Goal: Check status: Check status

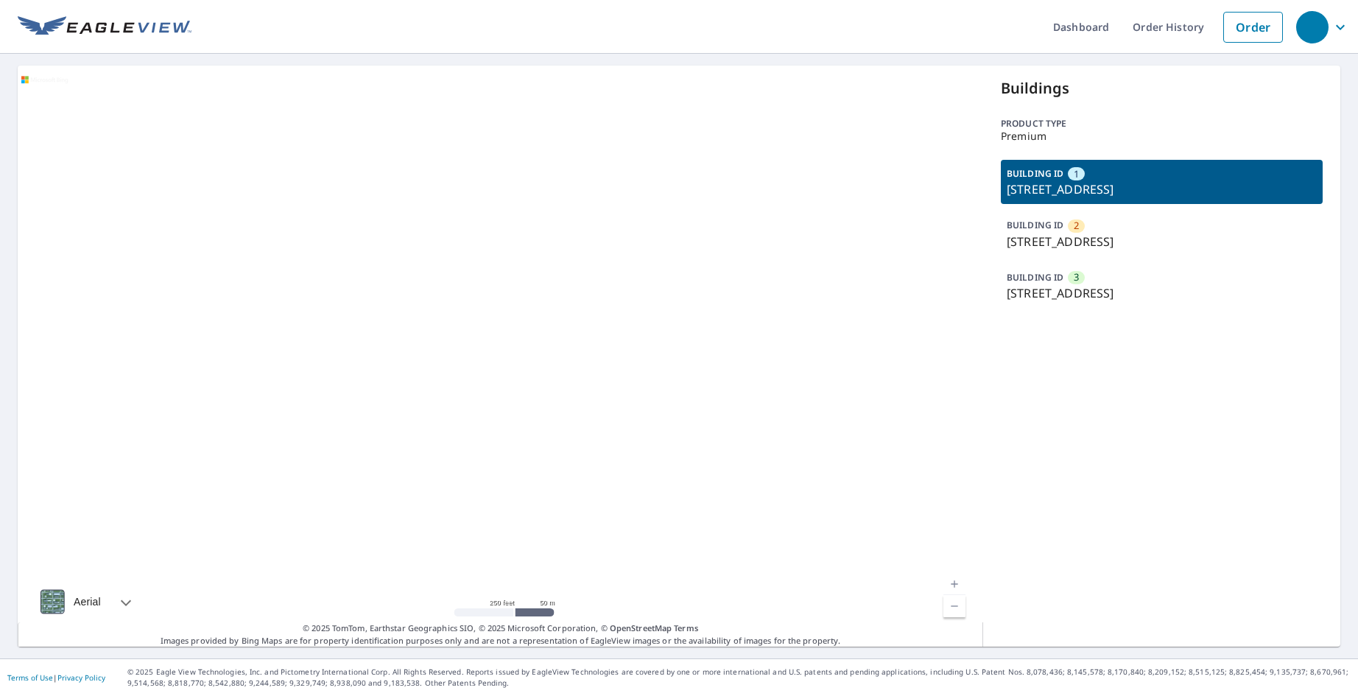
click at [1051, 283] on p "BUILDING ID" at bounding box center [1034, 277] width 57 height 13
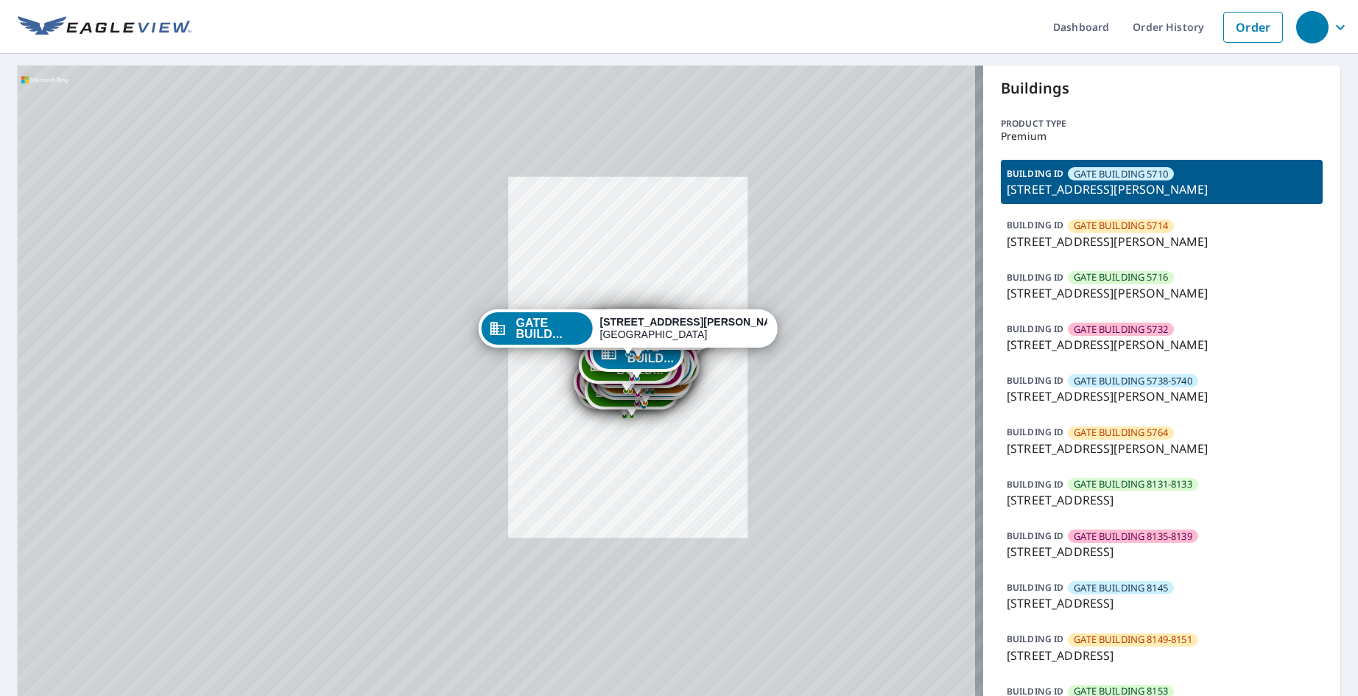
drag, startPoint x: 691, startPoint y: 467, endPoint x: 694, endPoint y: 343, distance: 124.5
click at [694, 343] on div "GATE BUILD... 5704 Caruth Haven Ln Dallas, TX 75206" at bounding box center [628, 328] width 300 height 38
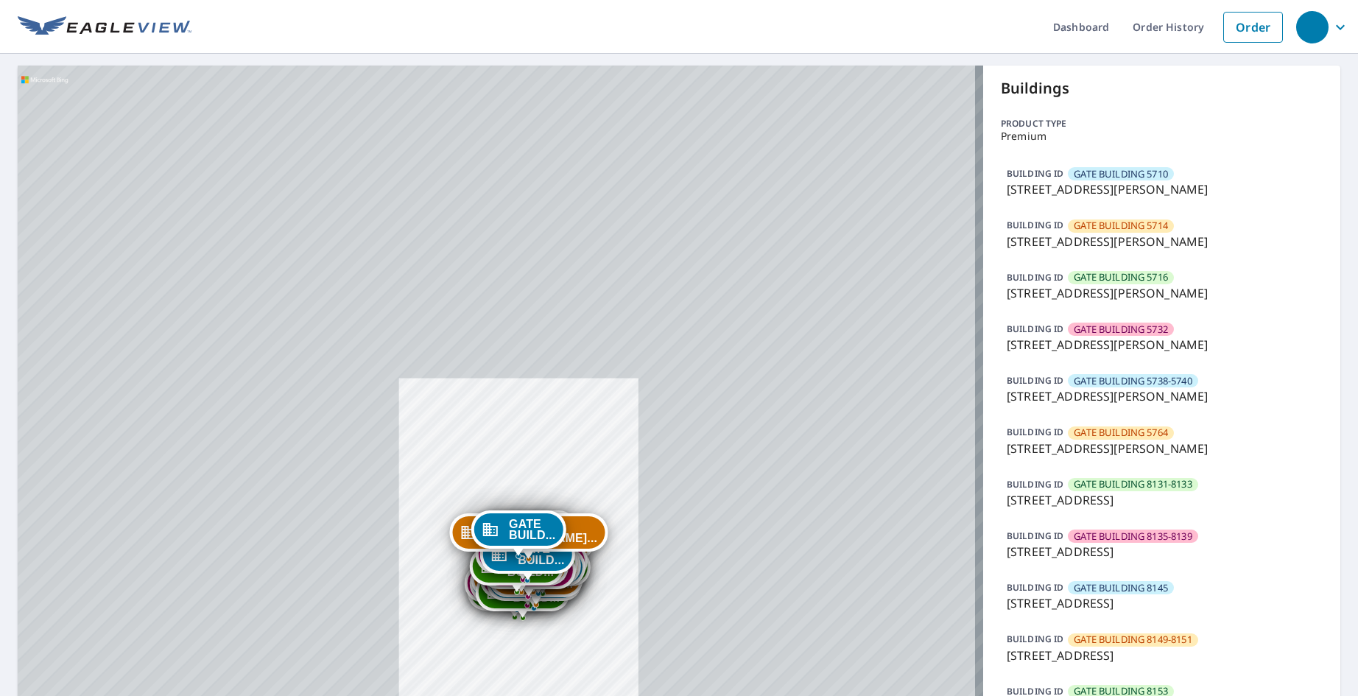
drag, startPoint x: 675, startPoint y: 455, endPoint x: 697, endPoint y: 231, distance: 224.9
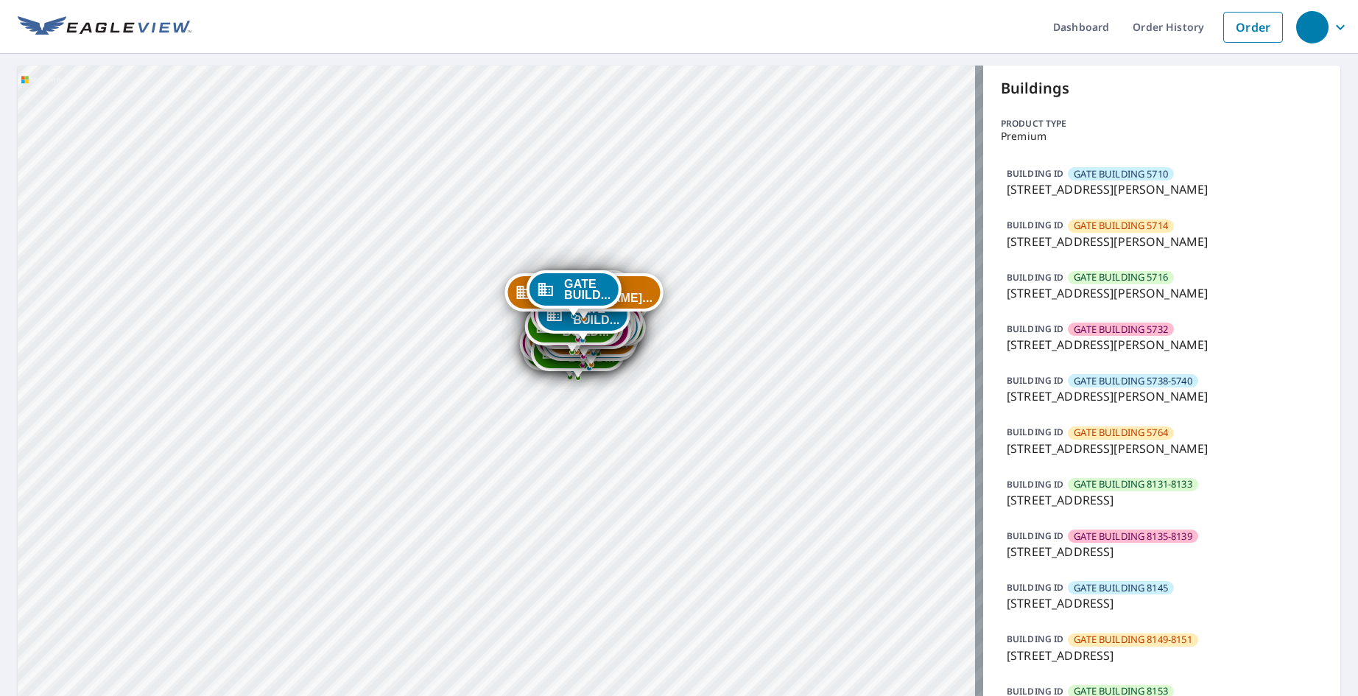
drag, startPoint x: 642, startPoint y: 559, endPoint x: 696, endPoint y: 330, distance: 235.9
click at [1124, 288] on p "5716 Caruth Haven Ln, Dallas, TX, 75206" at bounding box center [1161, 293] width 310 height 18
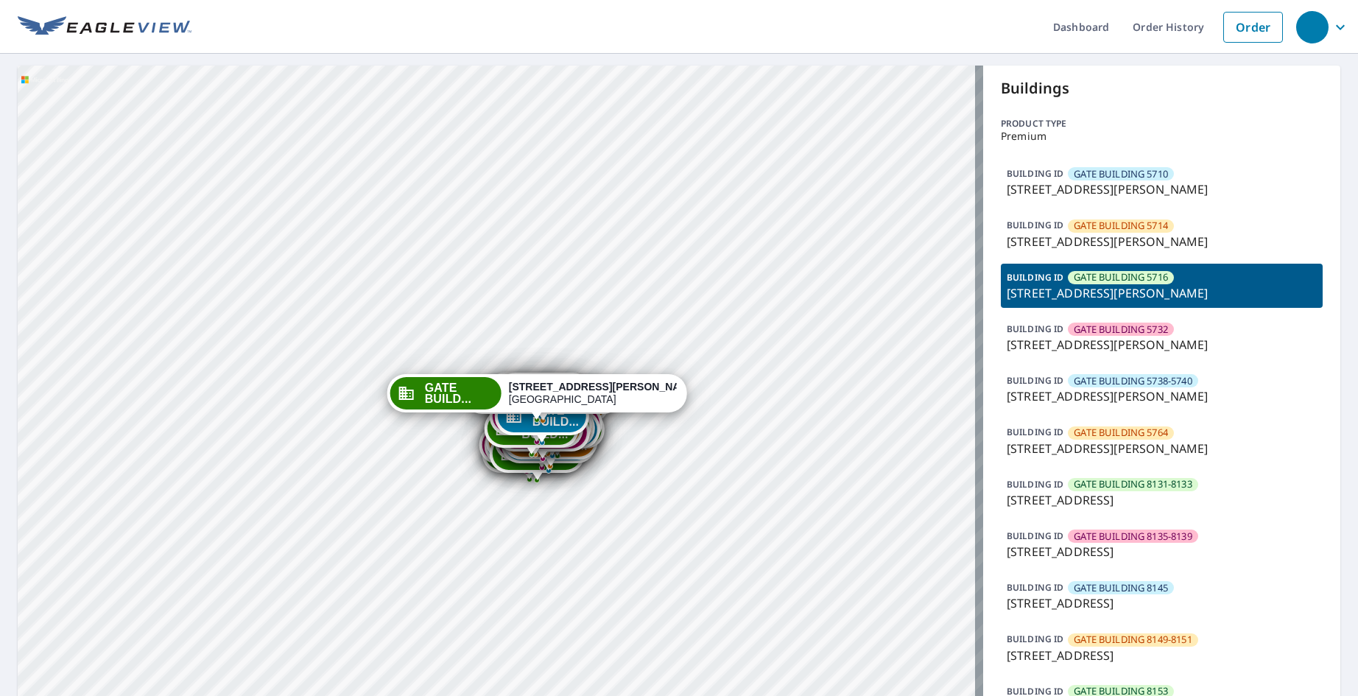
drag, startPoint x: 653, startPoint y: 485, endPoint x: 693, endPoint y: 120, distance: 367.4
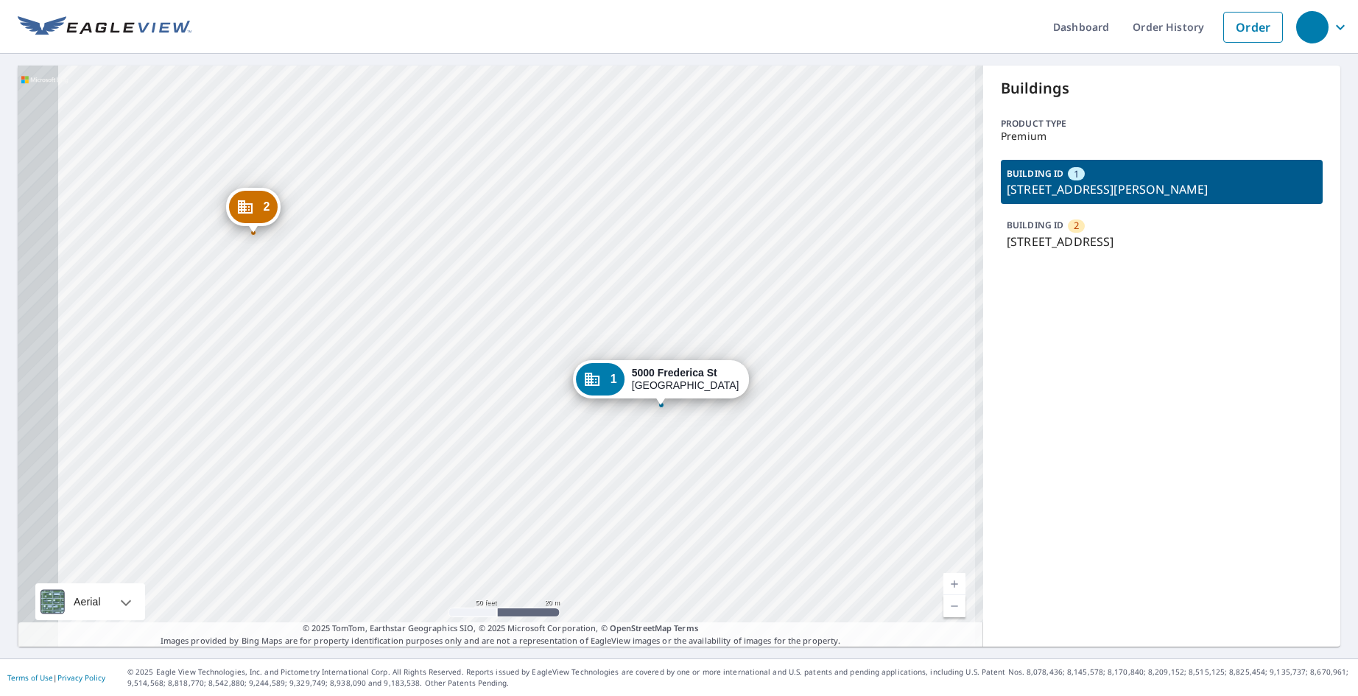
drag, startPoint x: 392, startPoint y: 204, endPoint x: 628, endPoint y: 206, distance: 236.3
click at [628, 206] on div "2 4037 Towne Square Ct Owensboro, KY 42301 1 5000 Frederica St Owensboro, KY 42…" at bounding box center [500, 356] width 965 height 581
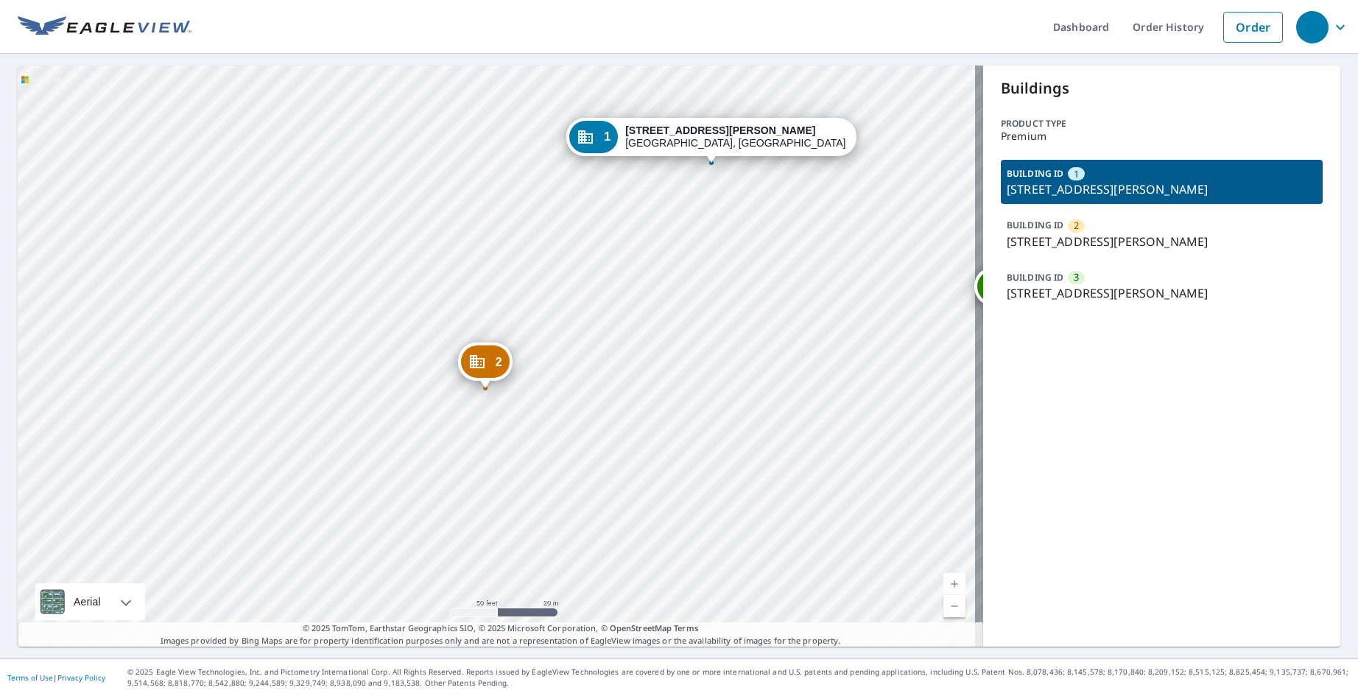
drag, startPoint x: 535, startPoint y: 465, endPoint x: 542, endPoint y: 437, distance: 28.7
click at [542, 437] on div "2 [STREET_ADDRESS][PERSON_NAME] 3 [STREET_ADDRESS][PERSON_NAME] 1 [STREET_ADDRE…" at bounding box center [500, 356] width 965 height 581
click at [777, 21] on ul "Dashboard Order History Order" at bounding box center [740, 27] width 1098 height 54
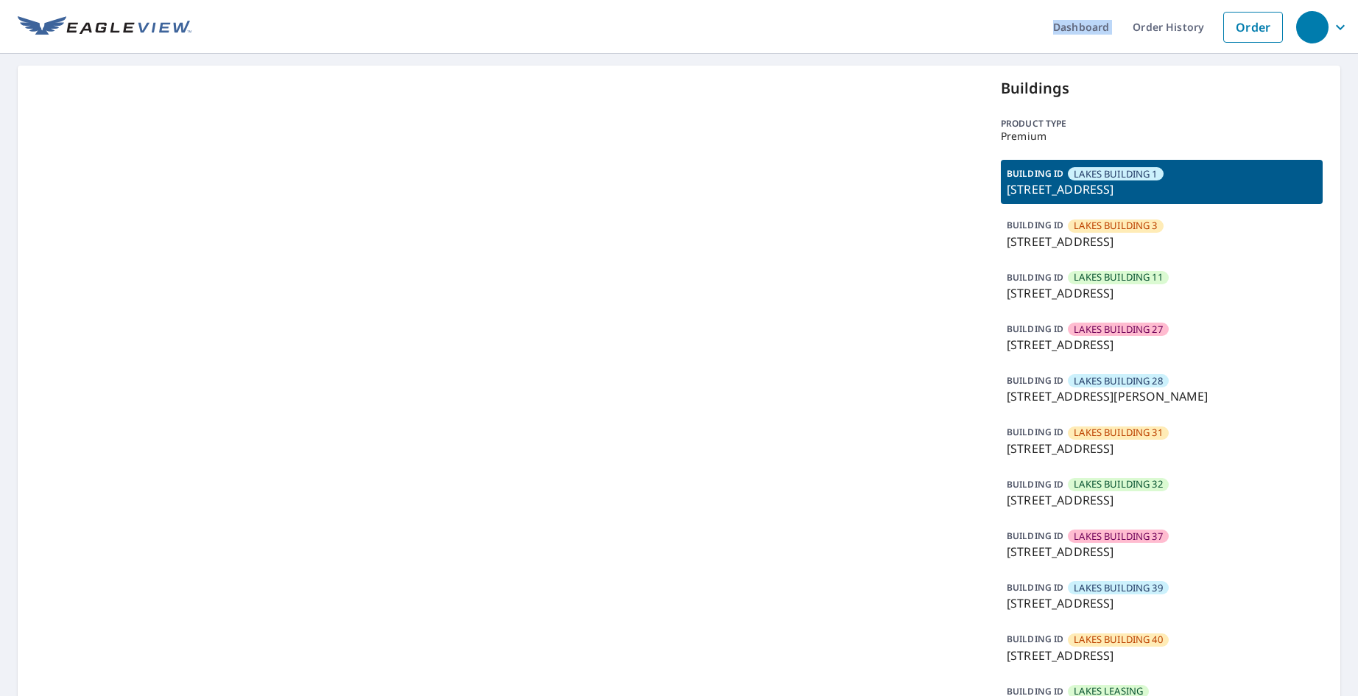
click at [770, 18] on ul "Dashboard Order History Order" at bounding box center [740, 27] width 1098 height 54
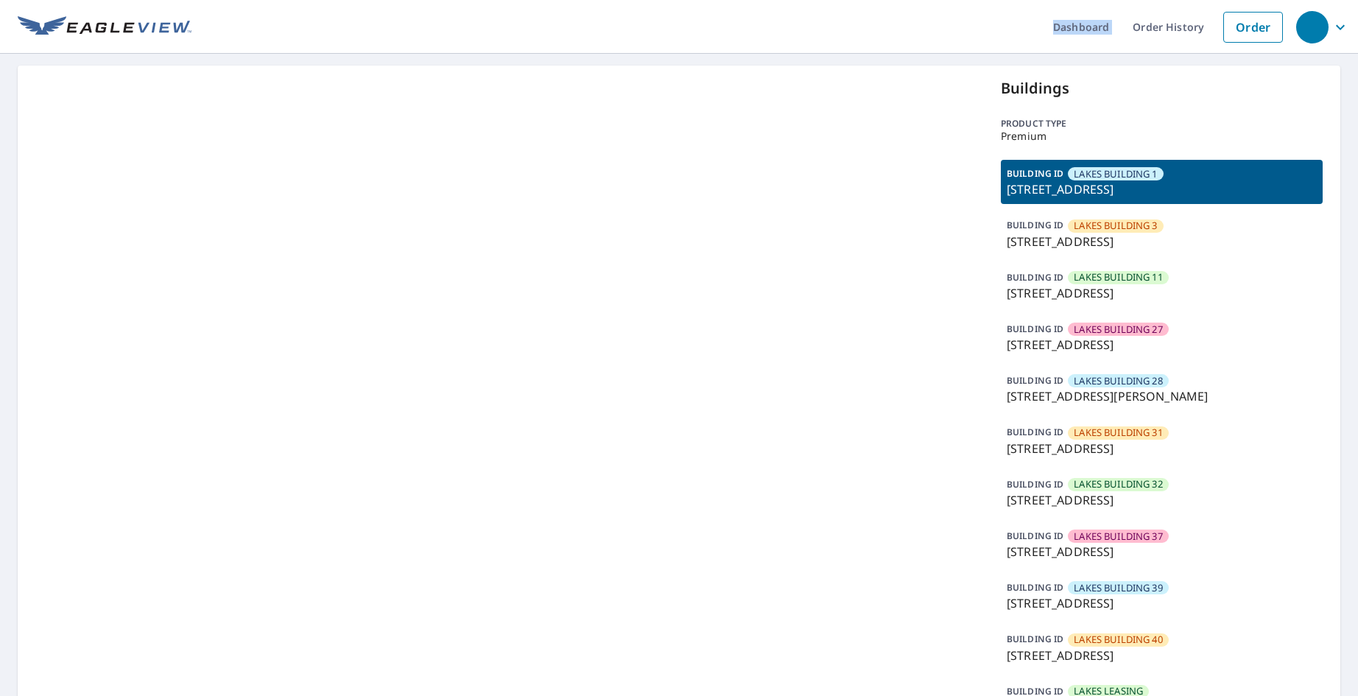
click at [770, 18] on ul "Dashboard Order History Order" at bounding box center [740, 27] width 1098 height 54
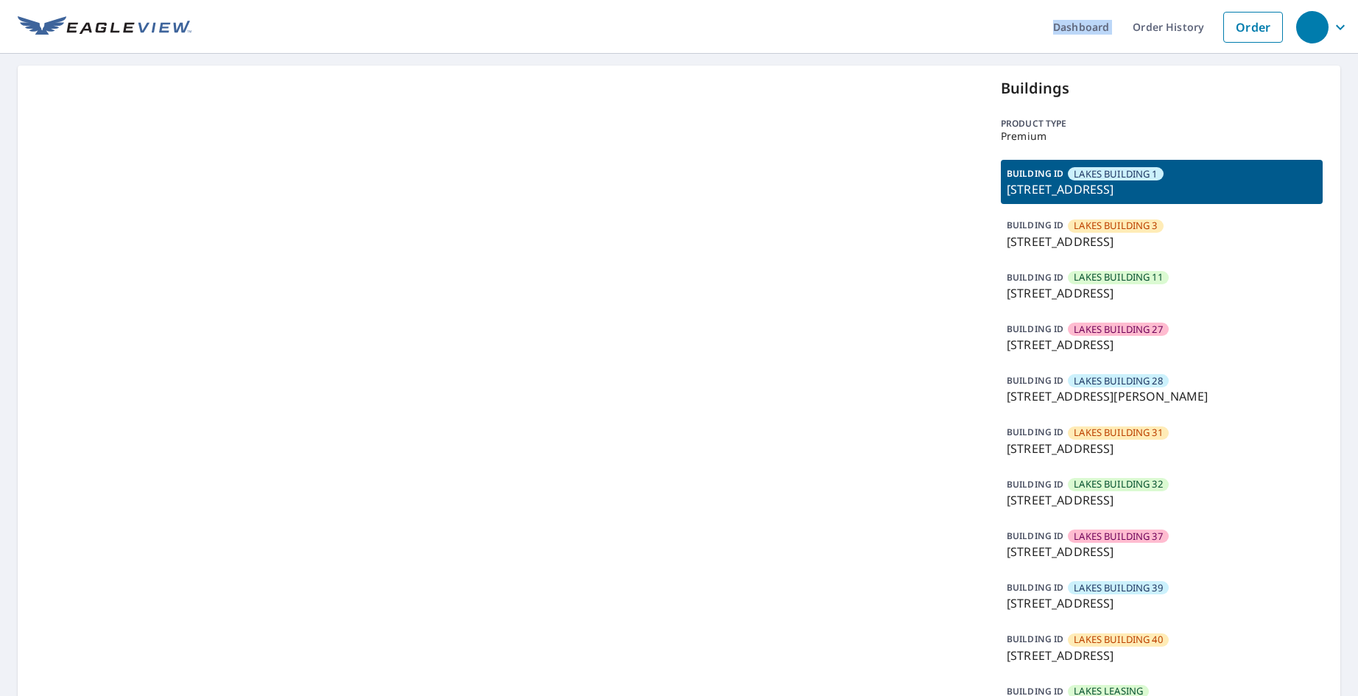
click at [770, 18] on ul "Dashboard Order History Order" at bounding box center [740, 27] width 1098 height 54
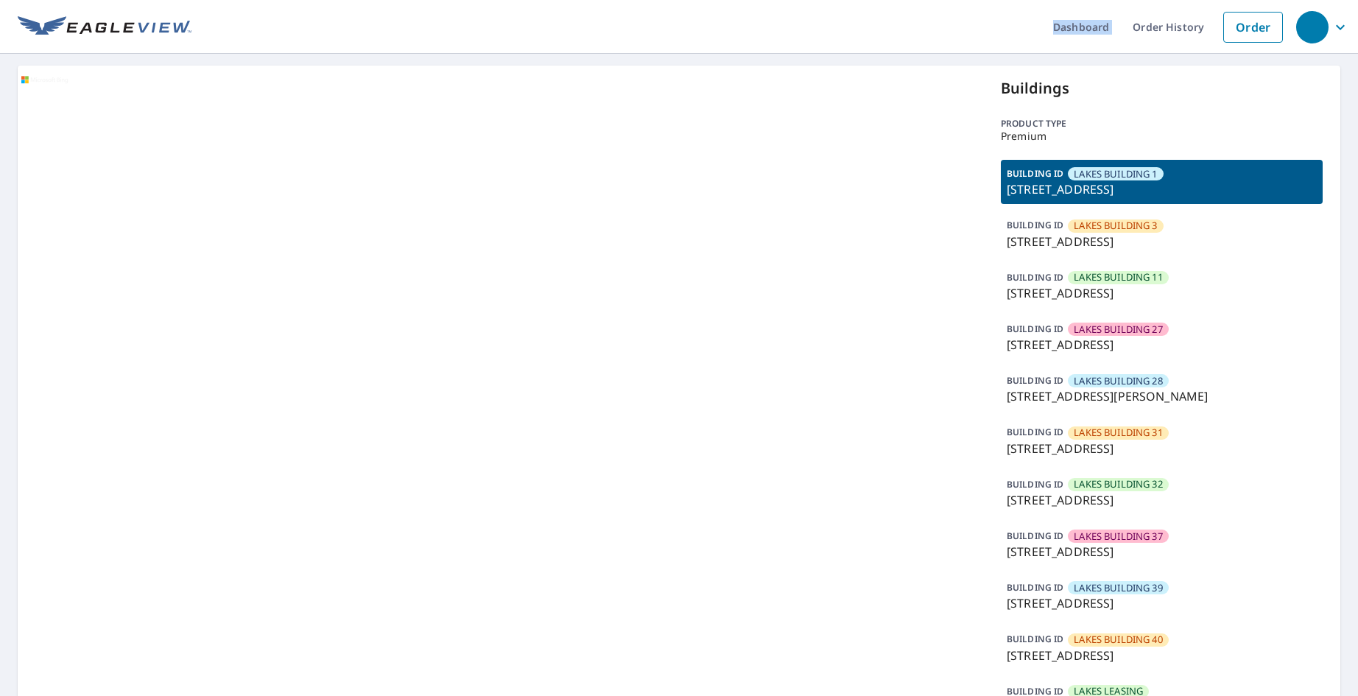
click at [770, 18] on ul "Dashboard Order History Order" at bounding box center [740, 27] width 1098 height 54
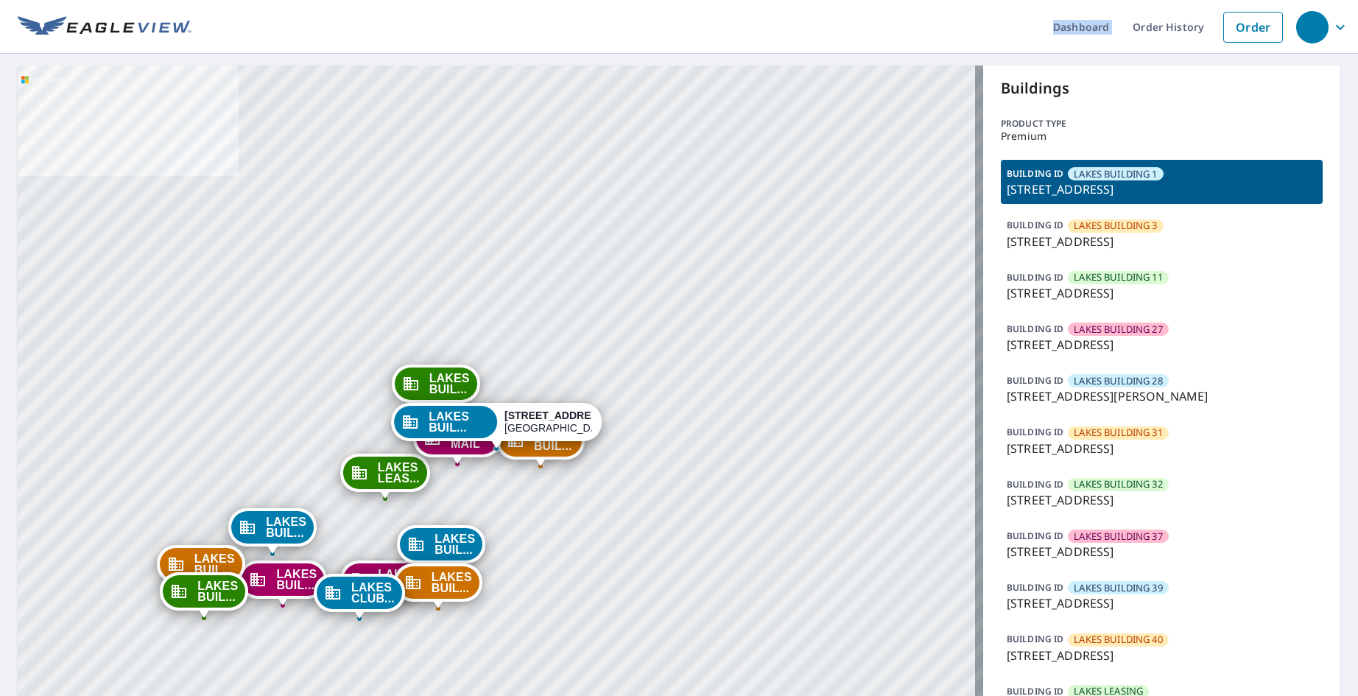
click at [770, 18] on ul "Dashboard Order History Order" at bounding box center [740, 27] width 1098 height 54
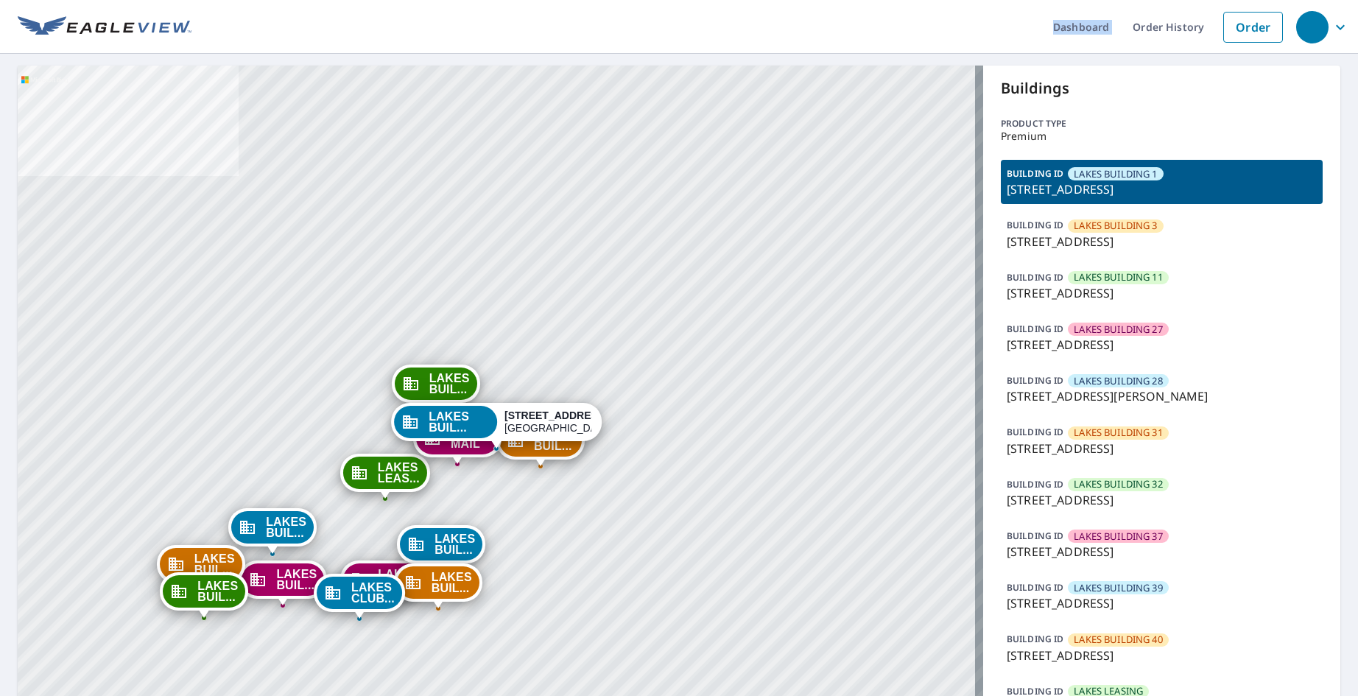
click at [770, 18] on ul "Dashboard Order History Order" at bounding box center [740, 27] width 1098 height 54
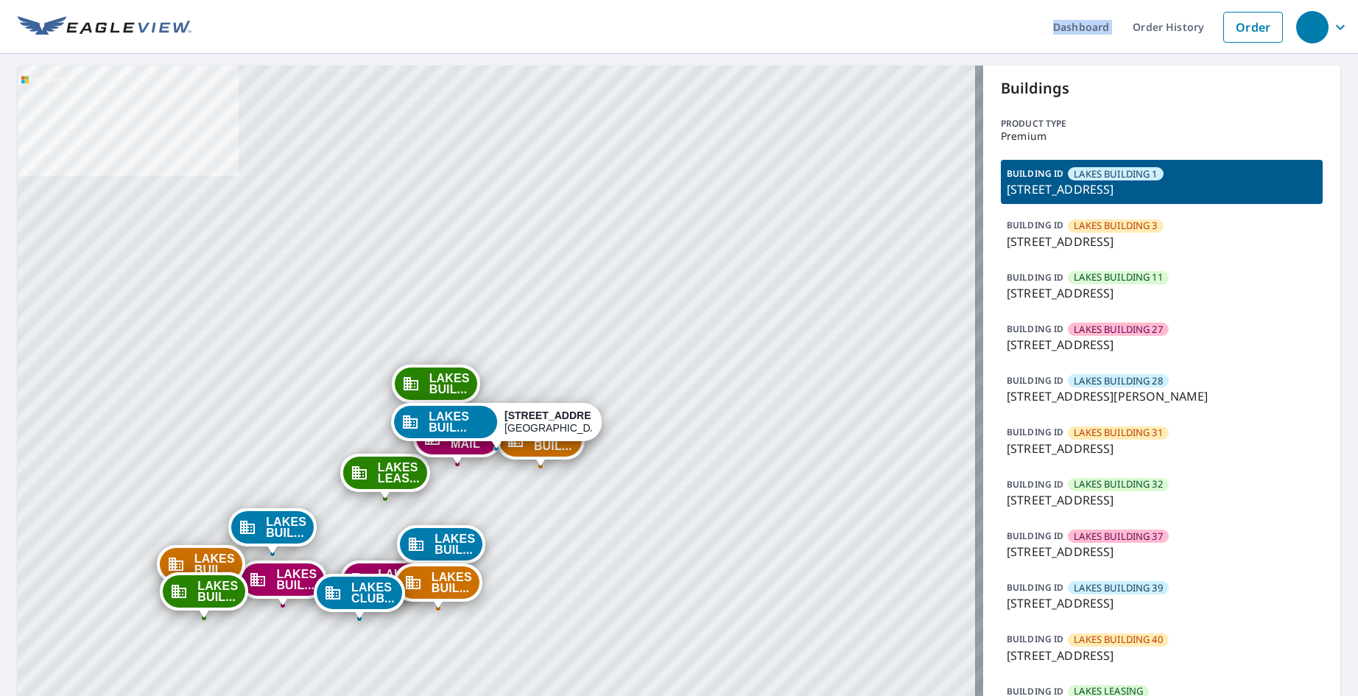
click at [770, 18] on ul "Dashboard Order History Order" at bounding box center [740, 27] width 1098 height 54
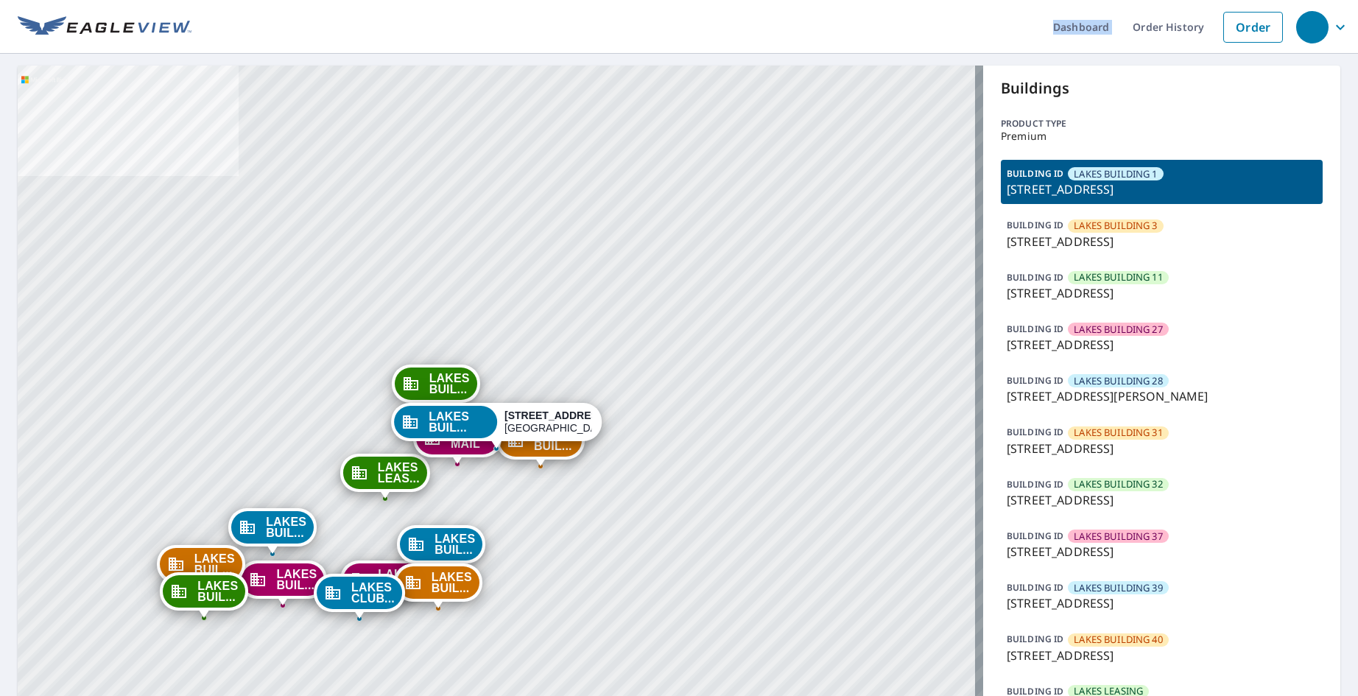
click at [770, 18] on ul "Dashboard Order History Order" at bounding box center [740, 27] width 1098 height 54
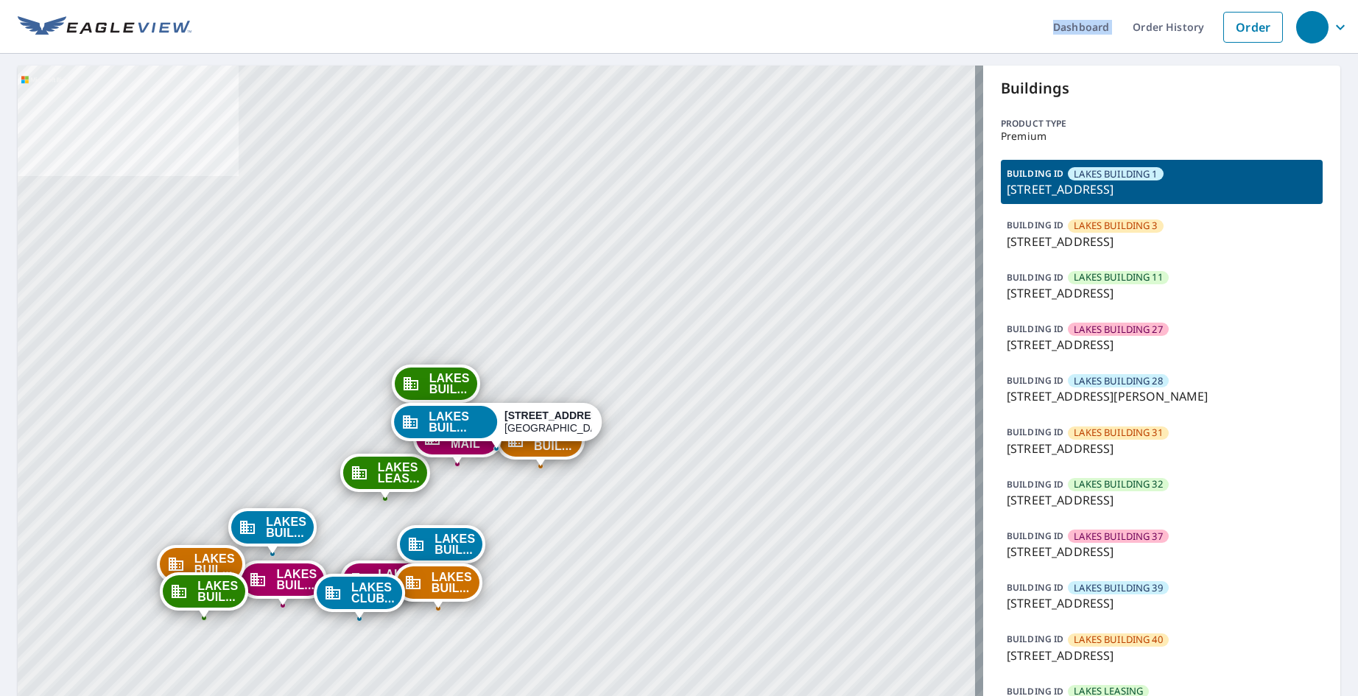
click at [770, 18] on ul "Dashboard Order History Order" at bounding box center [740, 27] width 1098 height 54
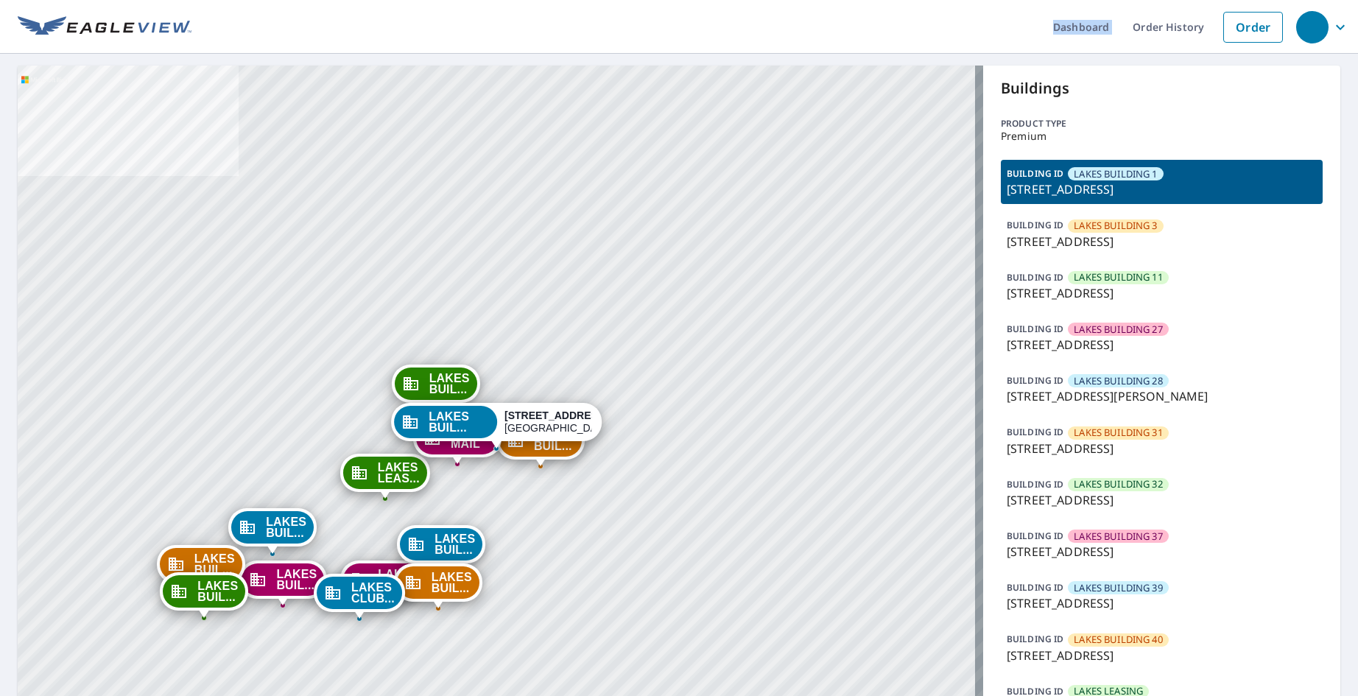
click at [770, 18] on ul "Dashboard Order History Order" at bounding box center [740, 27] width 1098 height 54
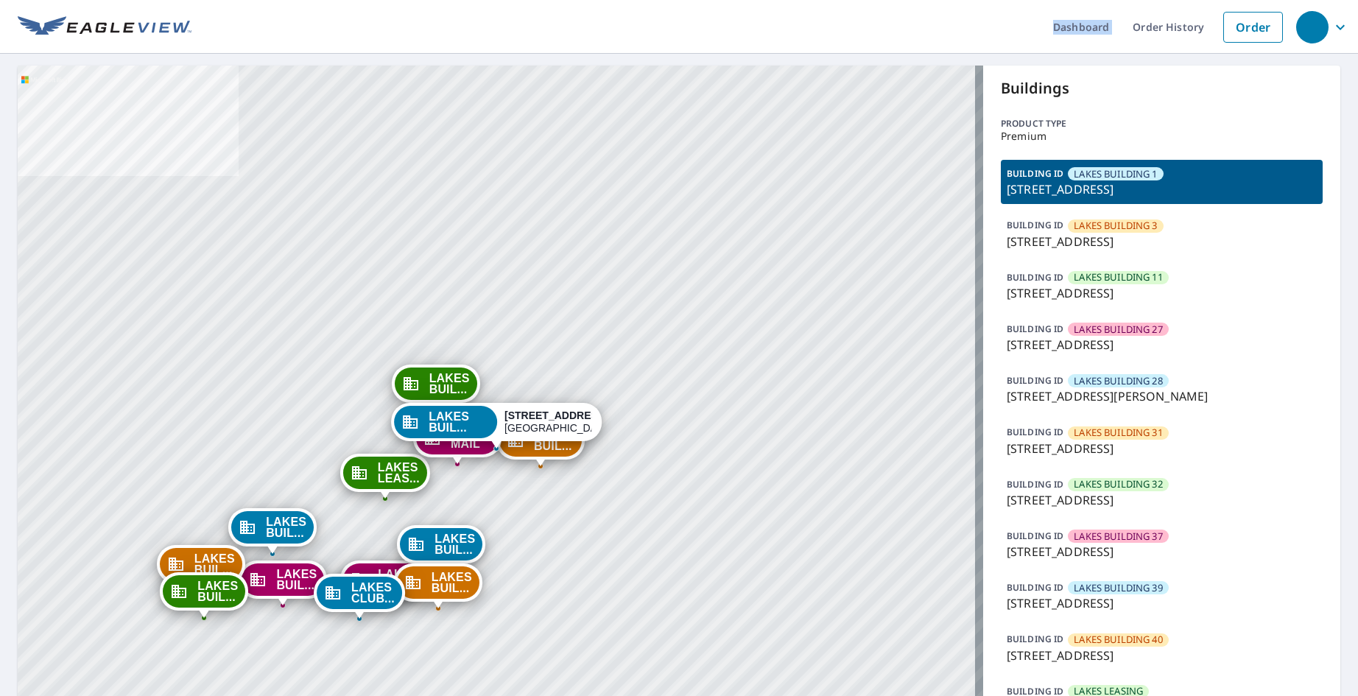
click at [770, 18] on ul "Dashboard Order History Order" at bounding box center [740, 27] width 1098 height 54
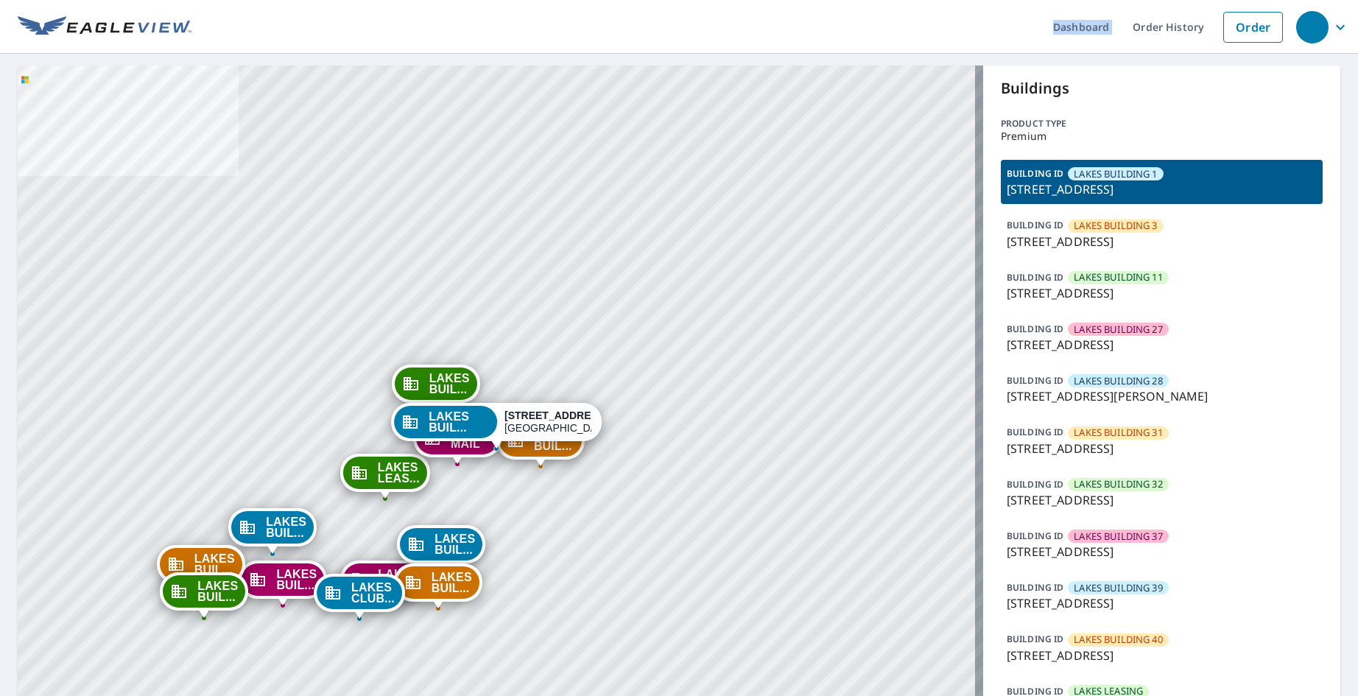
click at [770, 18] on ul "Dashboard Order History Order" at bounding box center [740, 27] width 1098 height 54
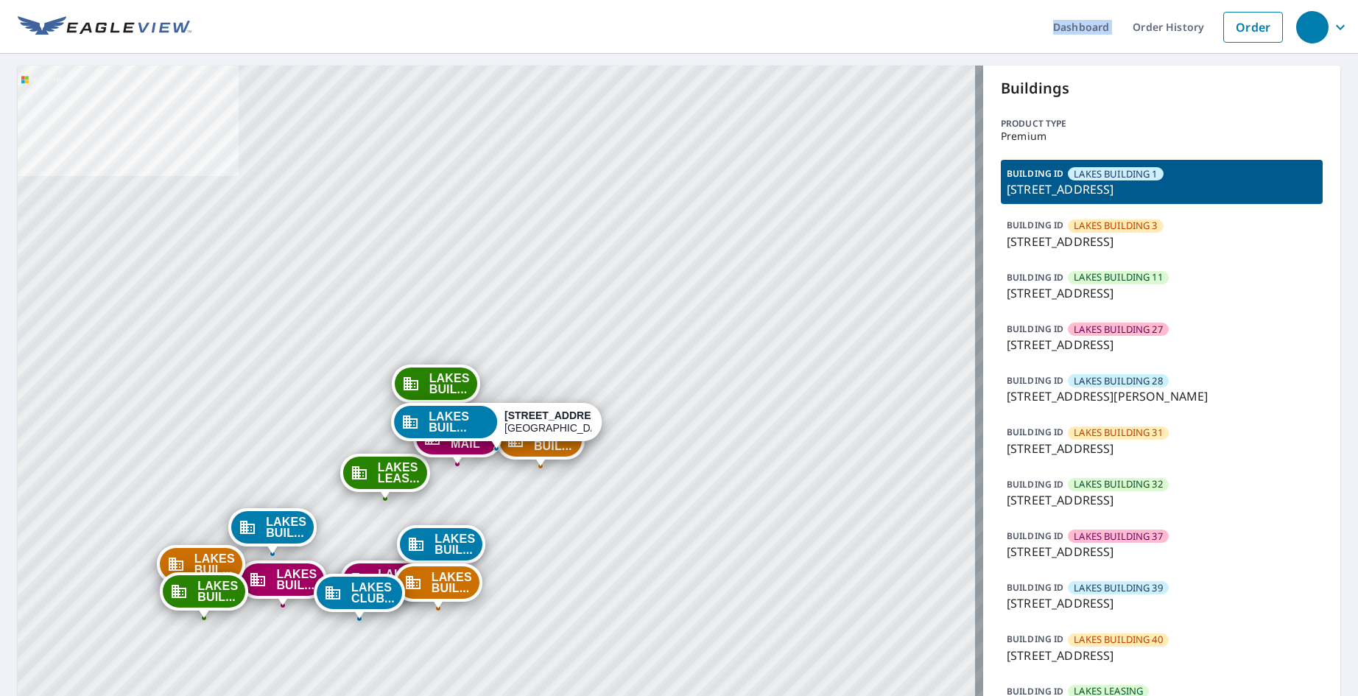
click at [770, 18] on ul "Dashboard Order History Order" at bounding box center [740, 27] width 1098 height 54
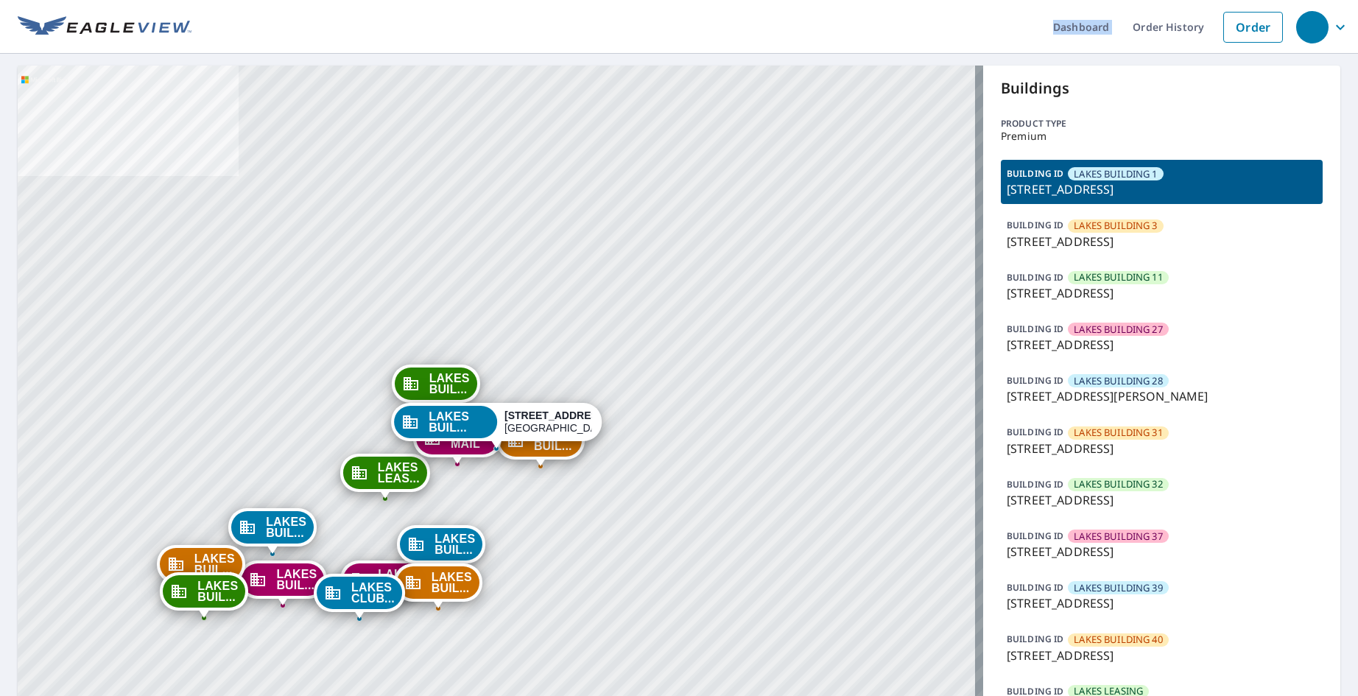
click at [770, 18] on ul "Dashboard Order History Order" at bounding box center [740, 27] width 1098 height 54
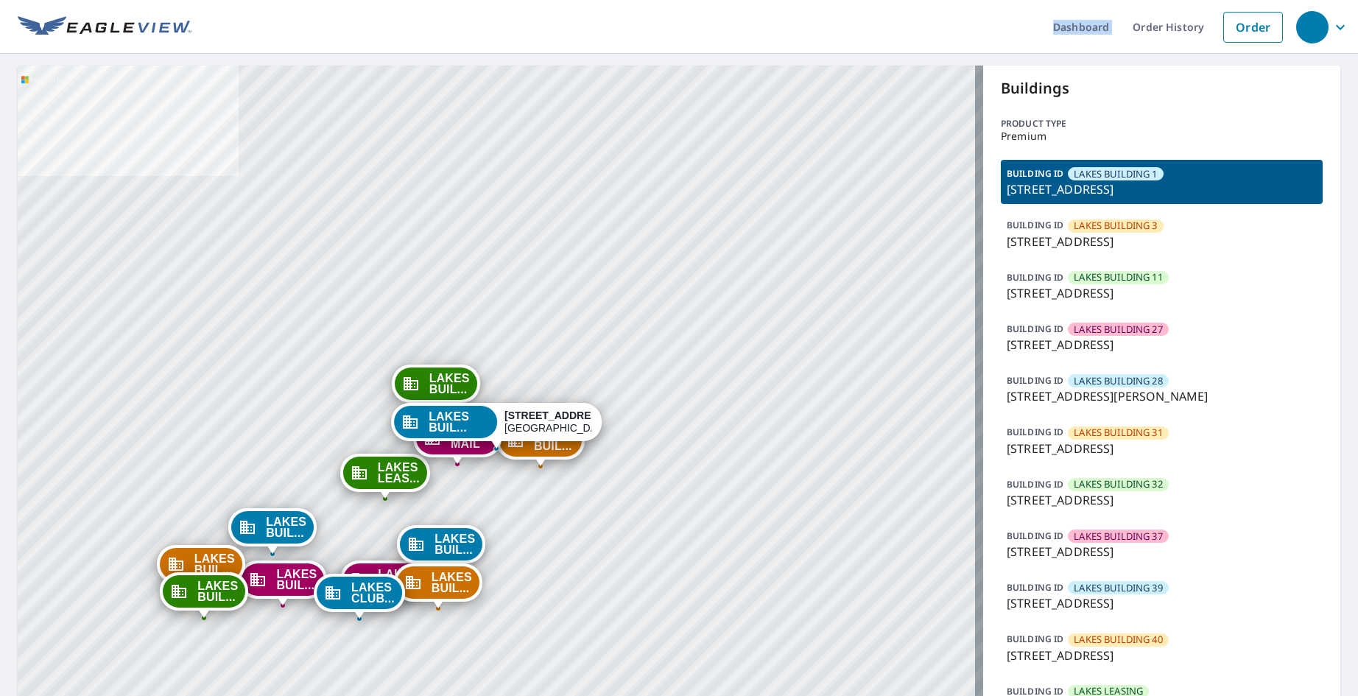
click at [770, 18] on ul "Dashboard Order History Order" at bounding box center [740, 27] width 1098 height 54
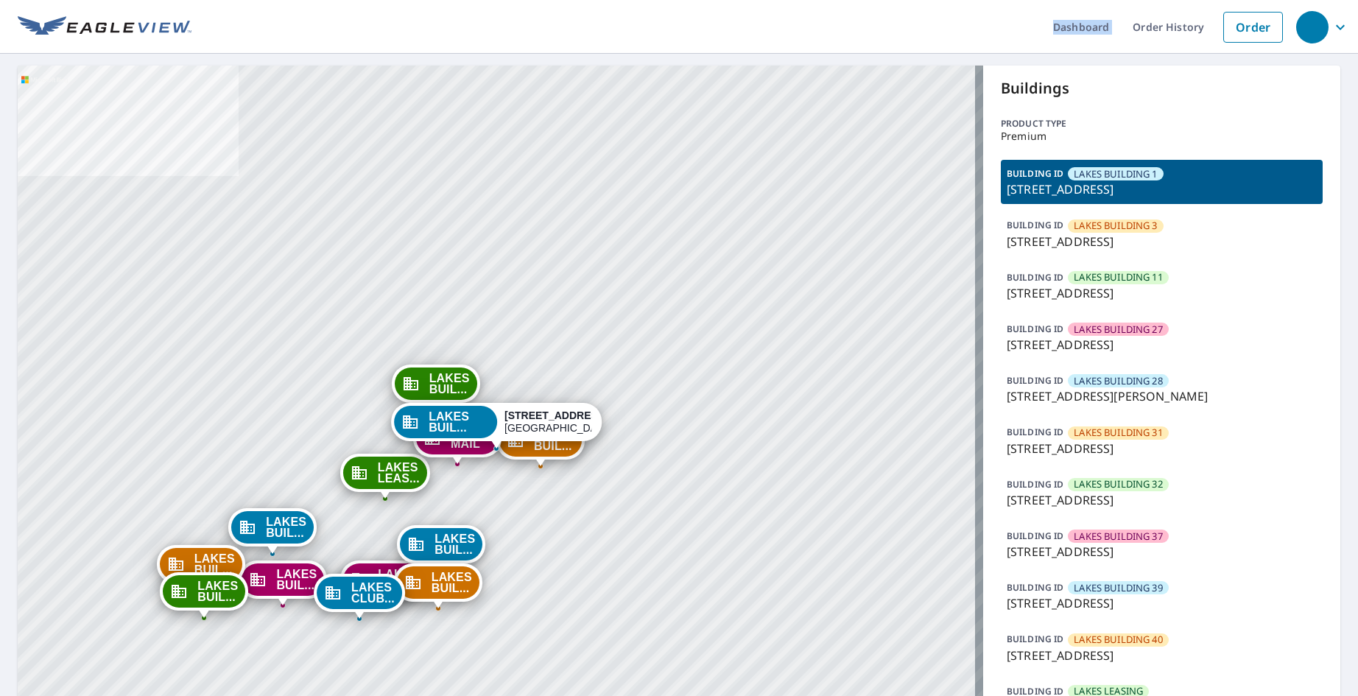
click at [770, 18] on ul "Dashboard Order History Order" at bounding box center [740, 27] width 1098 height 54
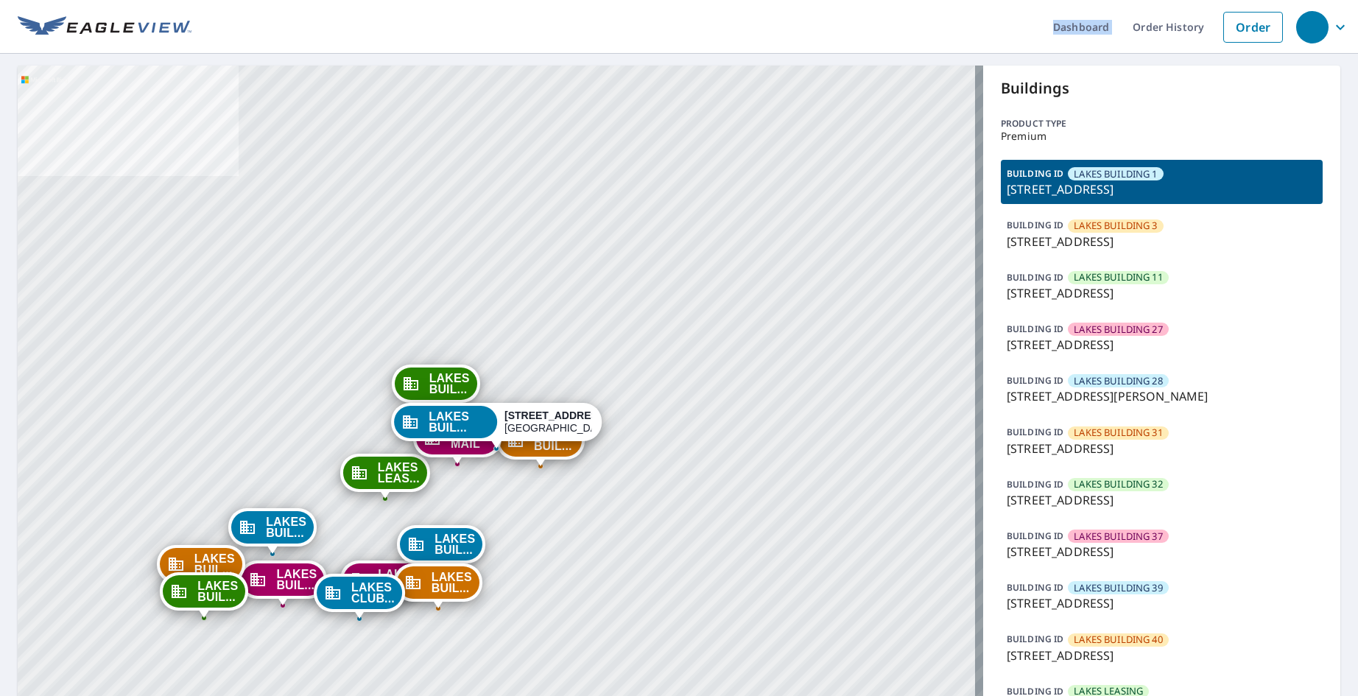
click at [770, 18] on ul "Dashboard Order History Order" at bounding box center [740, 27] width 1098 height 54
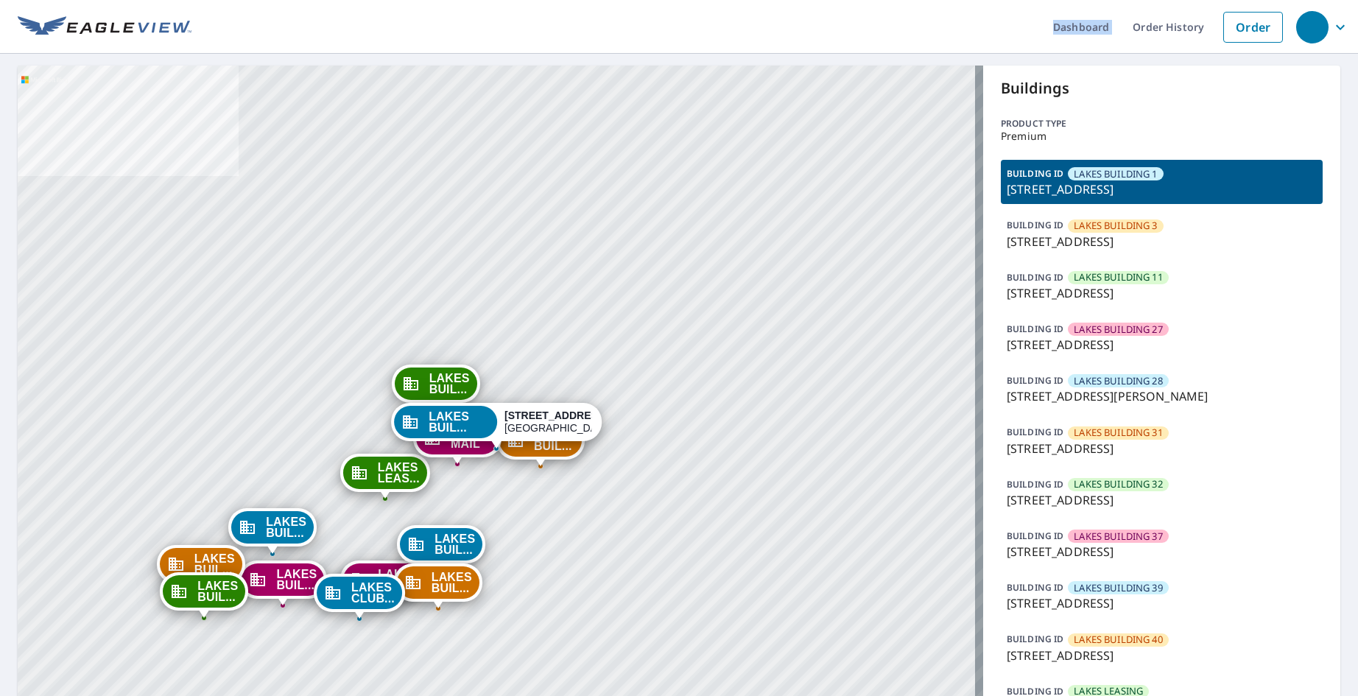
click at [770, 18] on ul "Dashboard Order History Order" at bounding box center [740, 27] width 1098 height 54
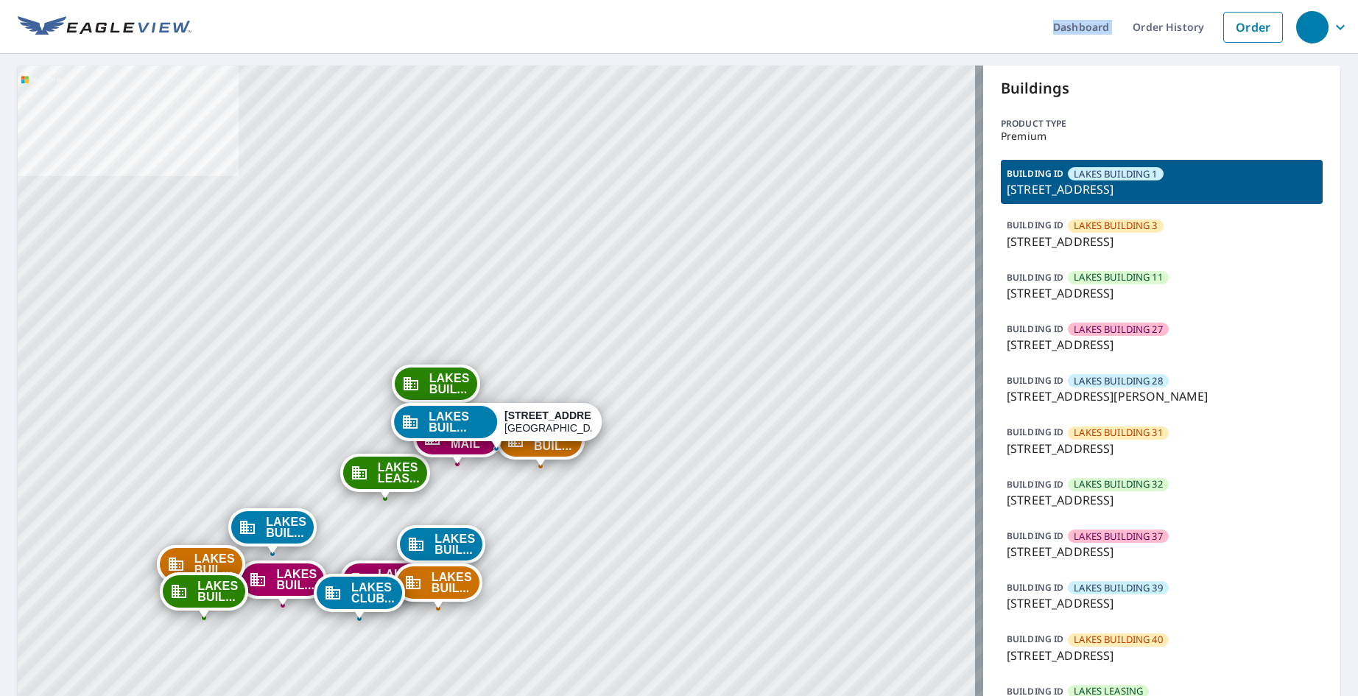
click at [770, 18] on ul "Dashboard Order History Order" at bounding box center [740, 27] width 1098 height 54
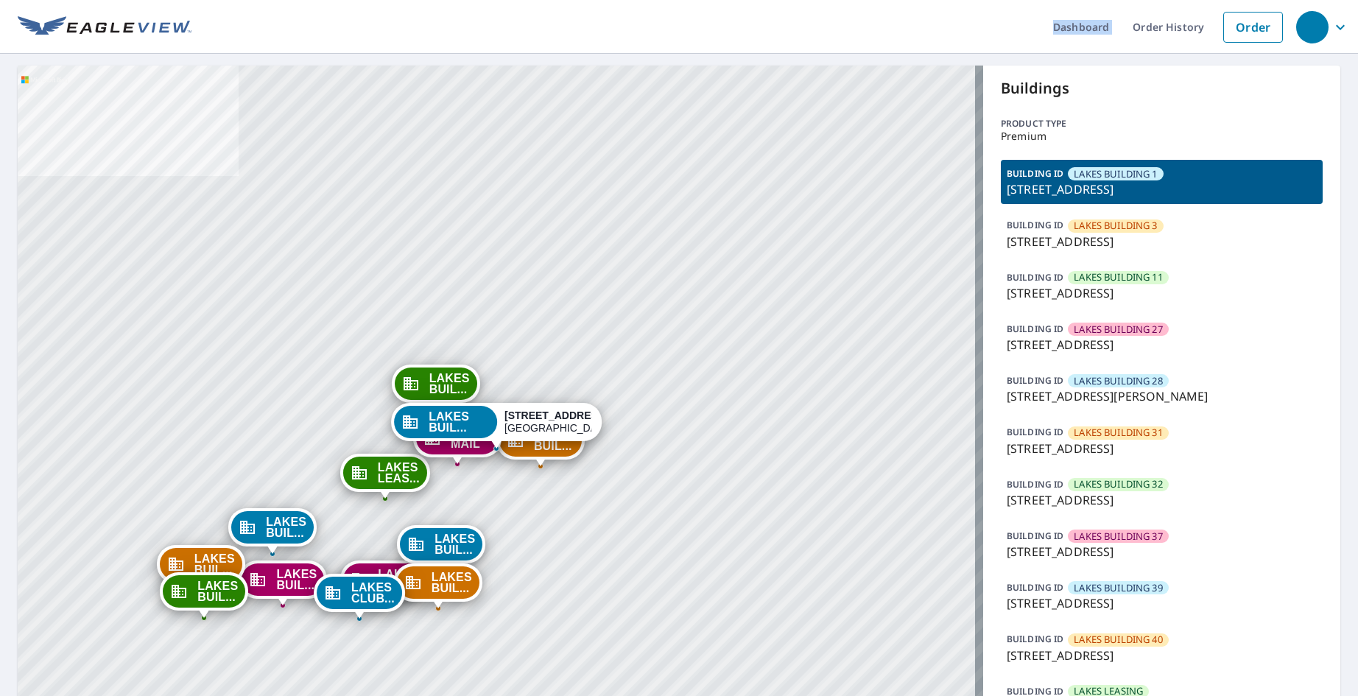
click at [770, 18] on ul "Dashboard Order History Order" at bounding box center [740, 27] width 1098 height 54
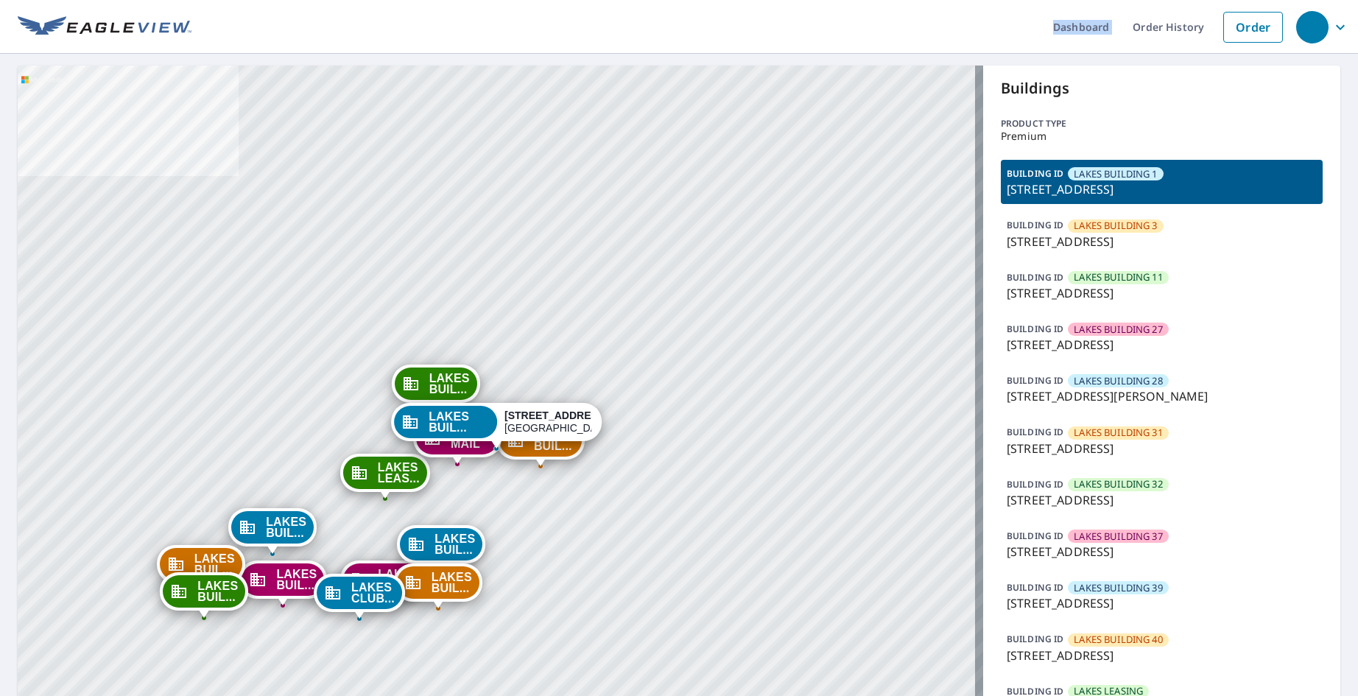
click at [770, 18] on ul "Dashboard Order History Order" at bounding box center [740, 27] width 1098 height 54
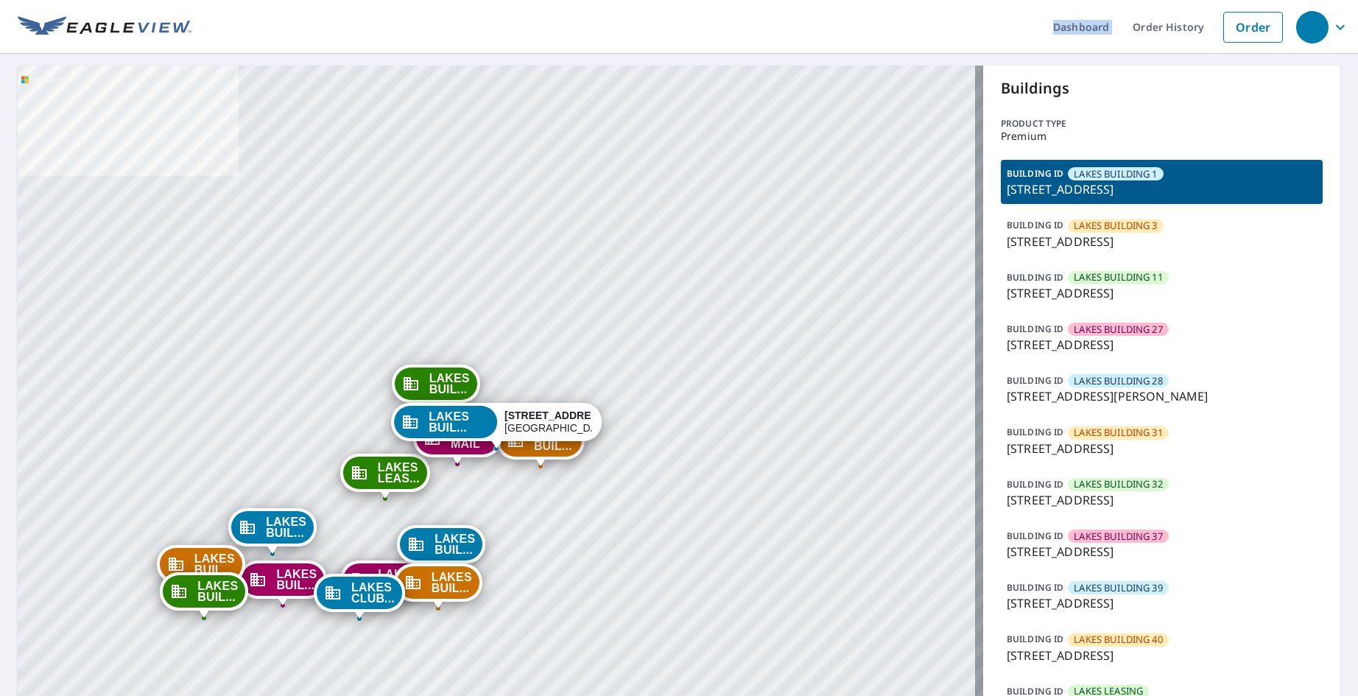
click at [770, 18] on ul "Dashboard Order History Order" at bounding box center [740, 27] width 1098 height 54
click at [796, 46] on ul "Dashboard Order History Order" at bounding box center [740, 27] width 1098 height 54
drag, startPoint x: 796, startPoint y: 46, endPoint x: 782, endPoint y: 45, distance: 14.0
click at [794, 45] on ul "Dashboard Order History Order" at bounding box center [740, 27] width 1098 height 54
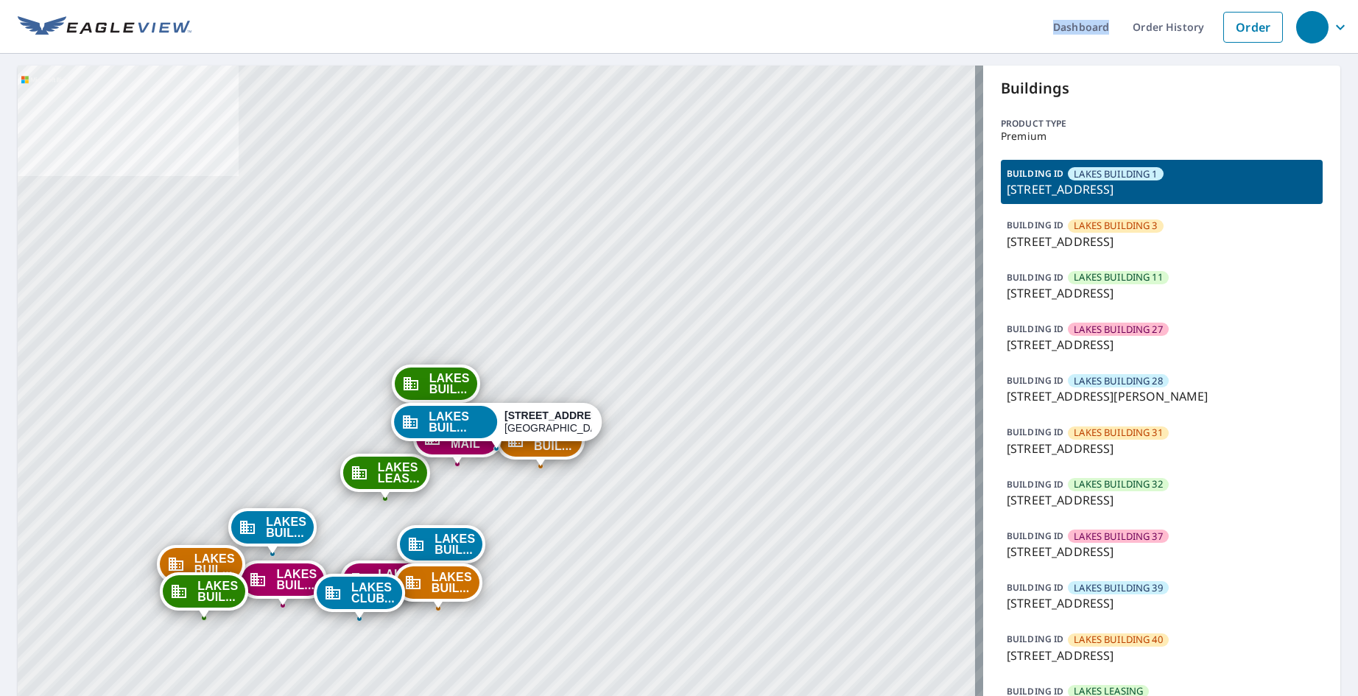
click at [782, 45] on ul "Dashboard Order History Order" at bounding box center [740, 27] width 1098 height 54
click at [760, 99] on div "LAKES BUIL... 8740 Southwestern Blvd Dallas, TX 75206 LAKES BUIL... 8610 Southw…" at bounding box center [500, 451] width 965 height 771
click at [492, 299] on div "LAKES BUIL... 8740 Southwestern Blvd Dallas, TX 75206 LAKES BUIL... 8610 Southw…" at bounding box center [500, 451] width 965 height 771
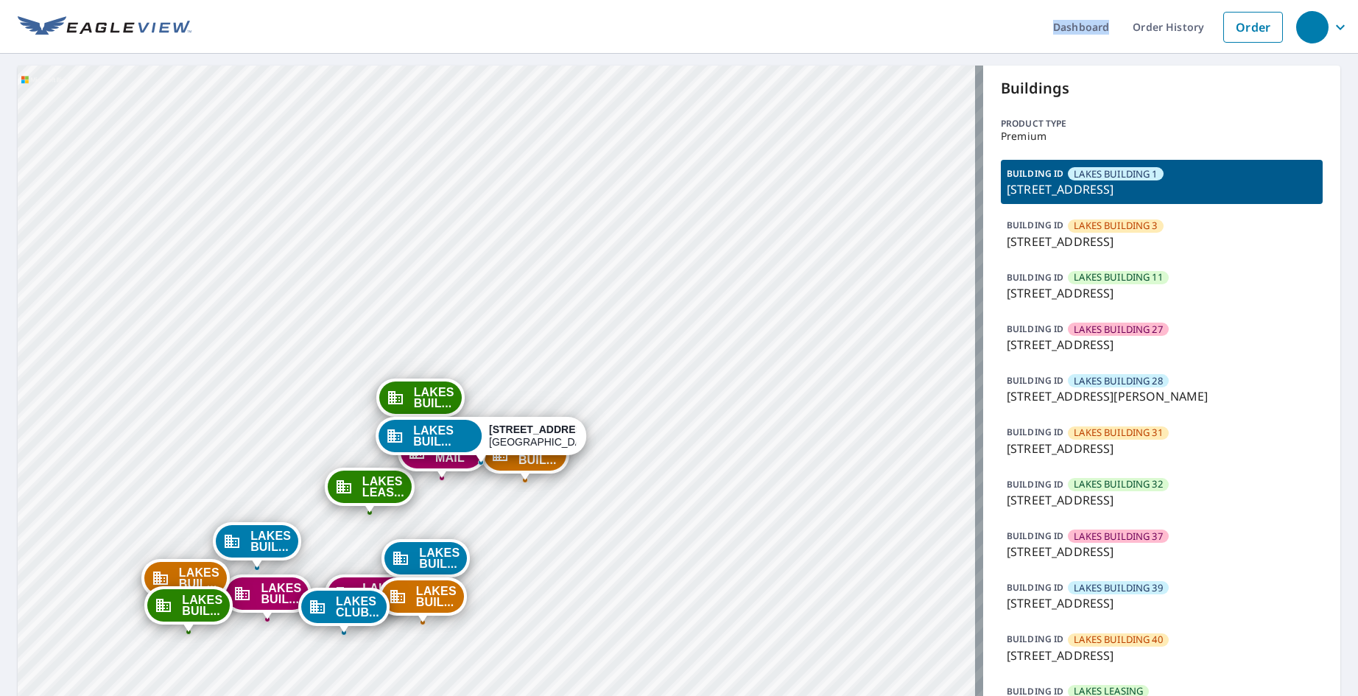
click at [498, 306] on div "LAKES BUIL... 8740 Southwestern Blvd Dallas, TX 75206 LAKES BUIL... 8610 Southw…" at bounding box center [500, 451] width 965 height 771
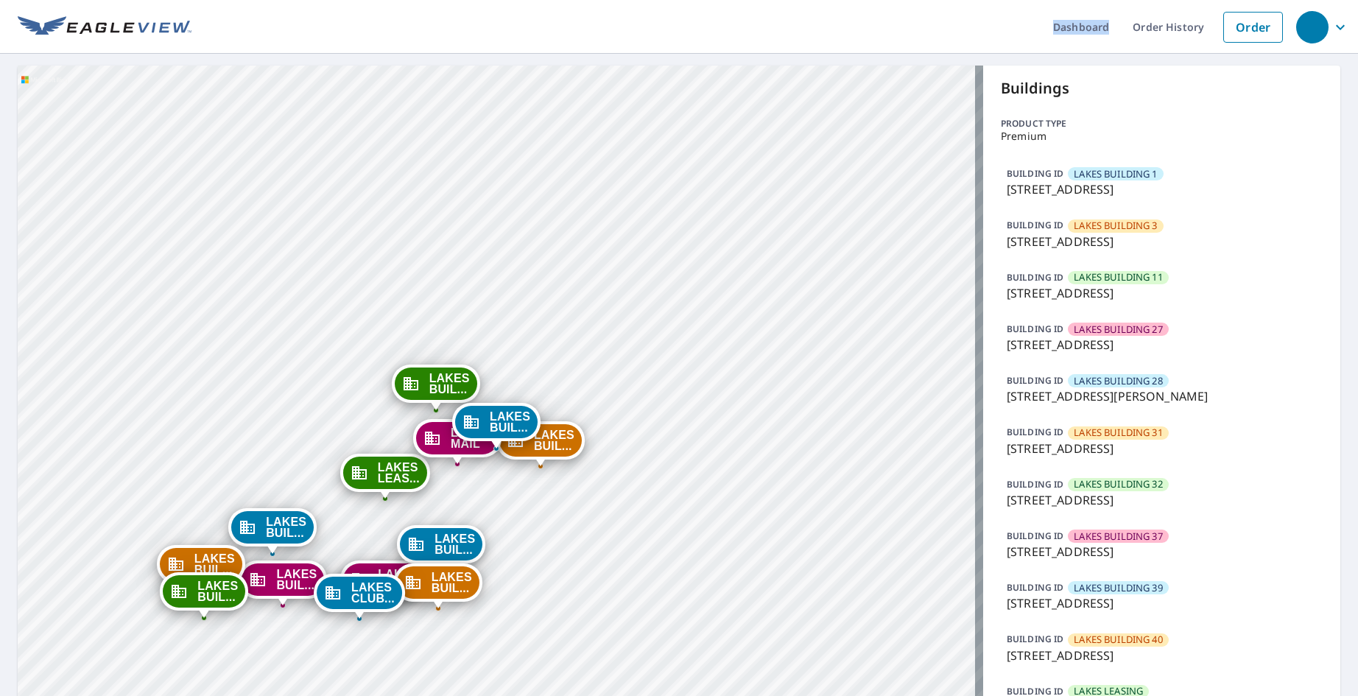
click at [521, 351] on div "LAKES BUIL... 8740 Southwestern Blvd Dallas, TX 75206 LAKES BUIL... 8610 Southw…" at bounding box center [500, 451] width 965 height 771
click at [529, 349] on div "LAKES BUIL... 8740 Southwestern Blvd Dallas, TX 75206 LAKES BUIL... 8610 Southw…" at bounding box center [500, 451] width 965 height 771
click at [565, 367] on div "LAKES BUIL... 8740 Southwestern Blvd Dallas, TX 75206 LAKES BUIL... 8610 Southw…" at bounding box center [500, 451] width 965 height 771
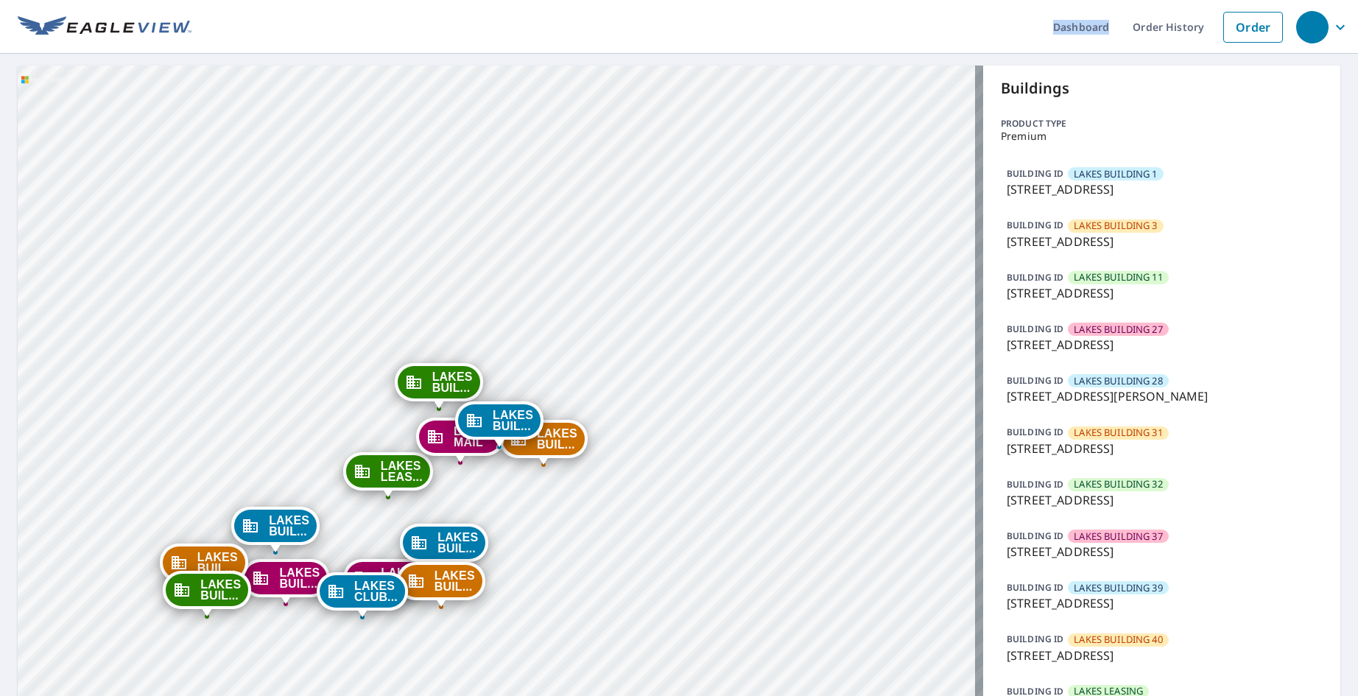
click at [565, 367] on div "LAKES BUIL... 8740 Southwestern Blvd Dallas, TX 75206 LAKES BUIL... 8610 Southw…" at bounding box center [500, 451] width 965 height 771
click at [106, 266] on div "LAKES BUIL... 8740 Southwestern Blvd Dallas, TX 75206 LAKES BUIL... 8610 Southw…" at bounding box center [500, 451] width 965 height 771
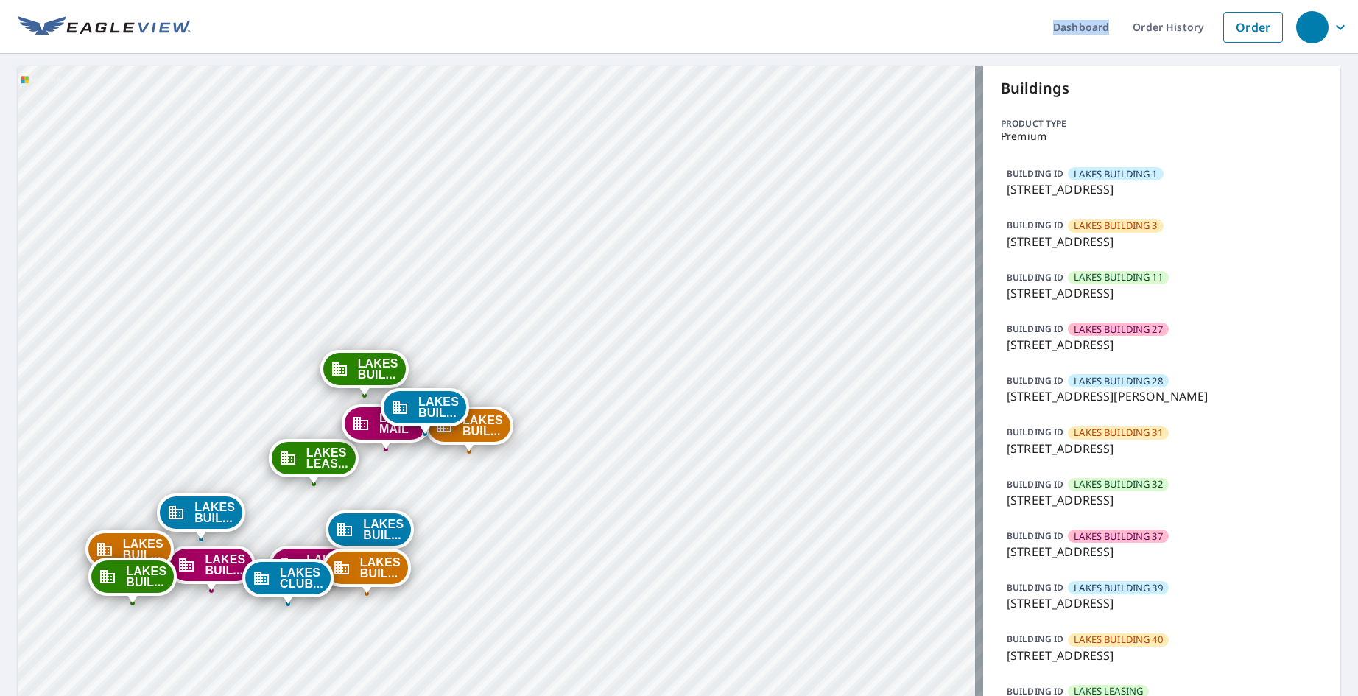
click at [537, 105] on div "LAKES BUIL... 8740 Southwestern Blvd Dallas, TX 75206 LAKES BUIL... 8610 Southw…" at bounding box center [500, 451] width 965 height 771
click at [1152, 24] on link "Order History" at bounding box center [1167, 27] width 95 height 54
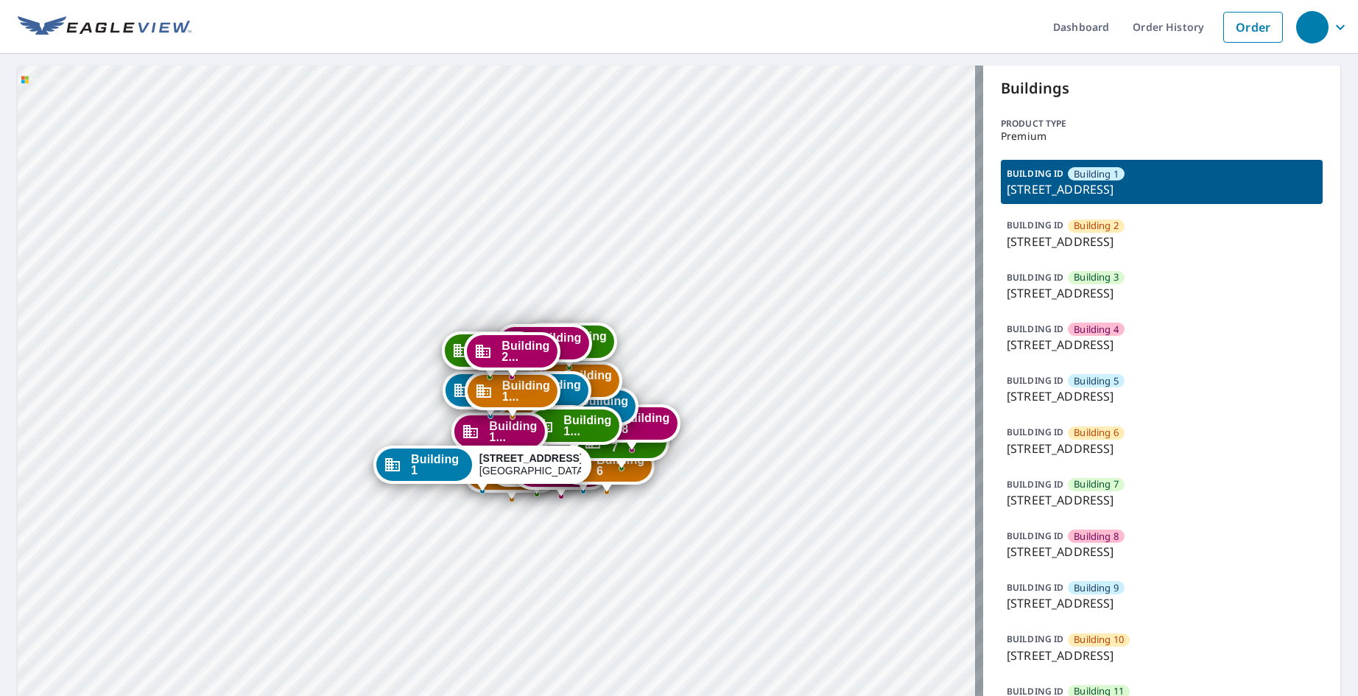
drag, startPoint x: 693, startPoint y: 392, endPoint x: 677, endPoint y: 264, distance: 129.8
click at [677, 264] on div "Building 2 1152 Chelsea Drive Lake Zurich, IL 60047 Building 3 1152 Chelsea Dri…" at bounding box center [500, 632] width 965 height 1133
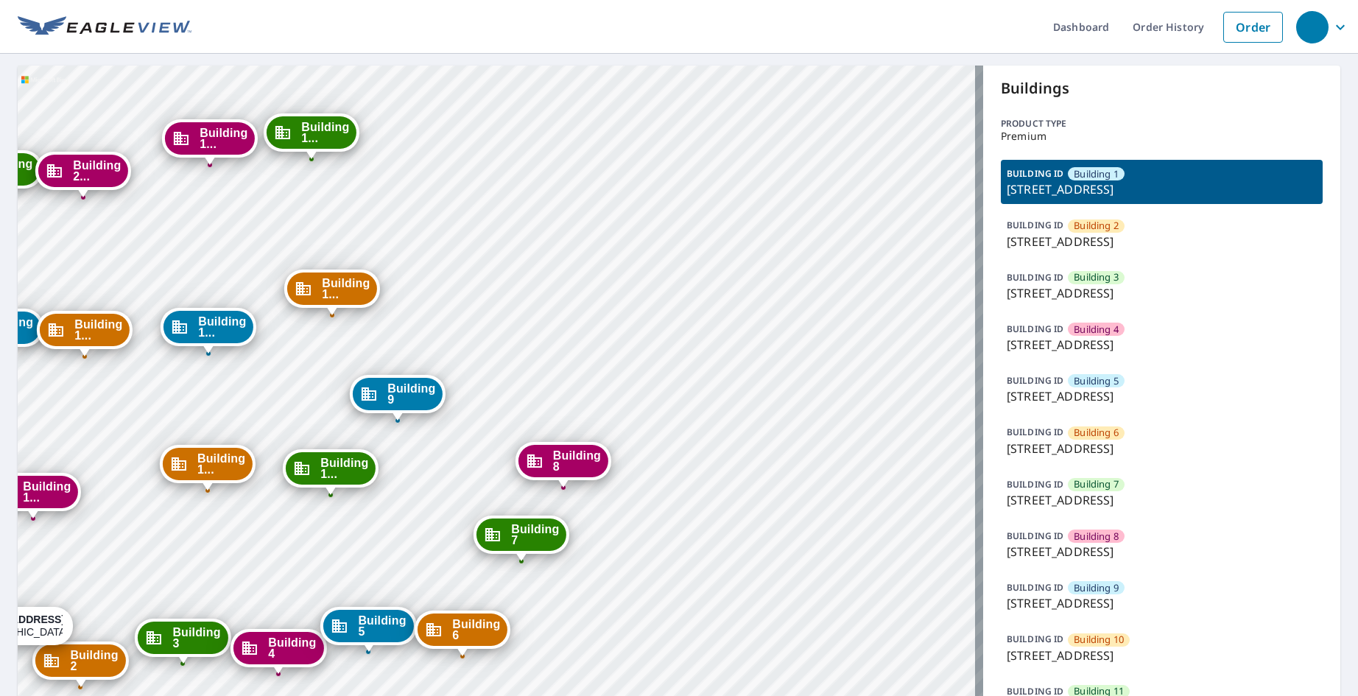
drag, startPoint x: 629, startPoint y: 406, endPoint x: 686, endPoint y: 124, distance: 287.7
click at [686, 124] on div "Building 2 1152 Chelsea Drive Lake Zurich, IL 60047 Building 3 1152 Chelsea Dri…" at bounding box center [500, 632] width 965 height 1133
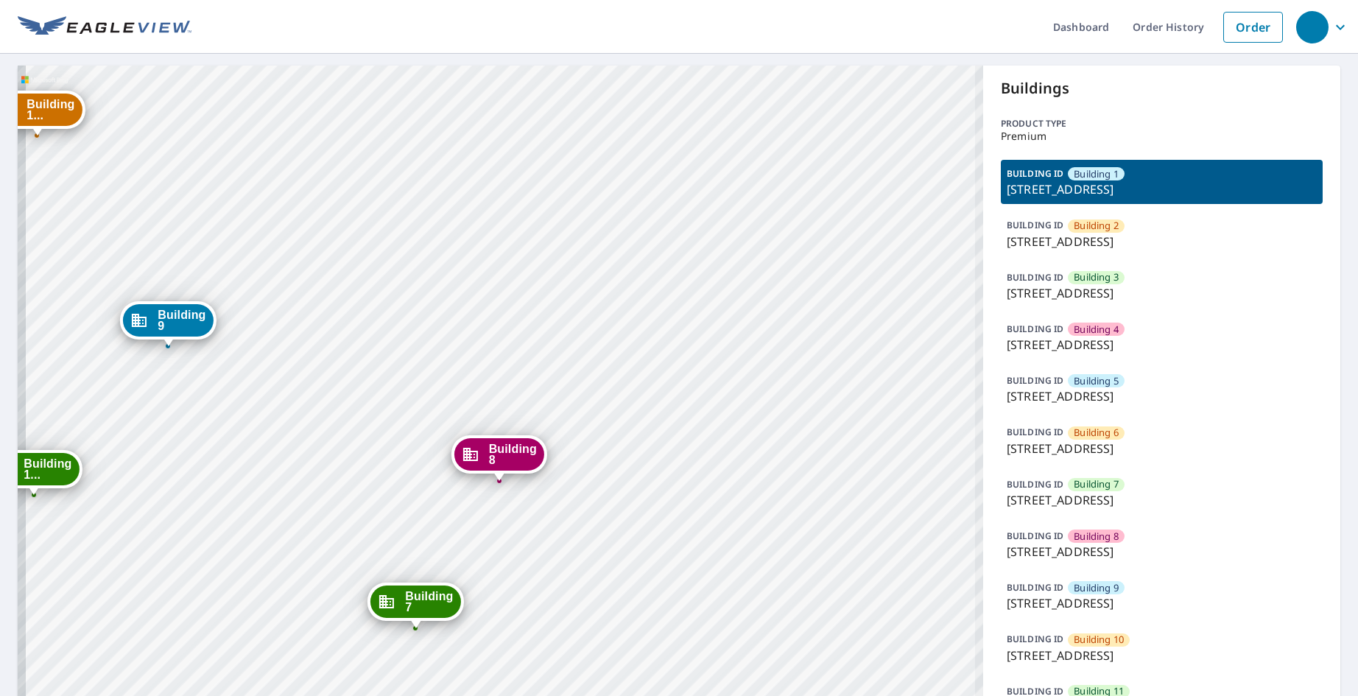
drag, startPoint x: 644, startPoint y: 315, endPoint x: 668, endPoint y: 138, distance: 178.3
click at [668, 138] on div "Building 2 1152 Chelsea Drive Lake Zurich, IL 60047 Building 3 1152 Chelsea Dri…" at bounding box center [500, 632] width 965 height 1133
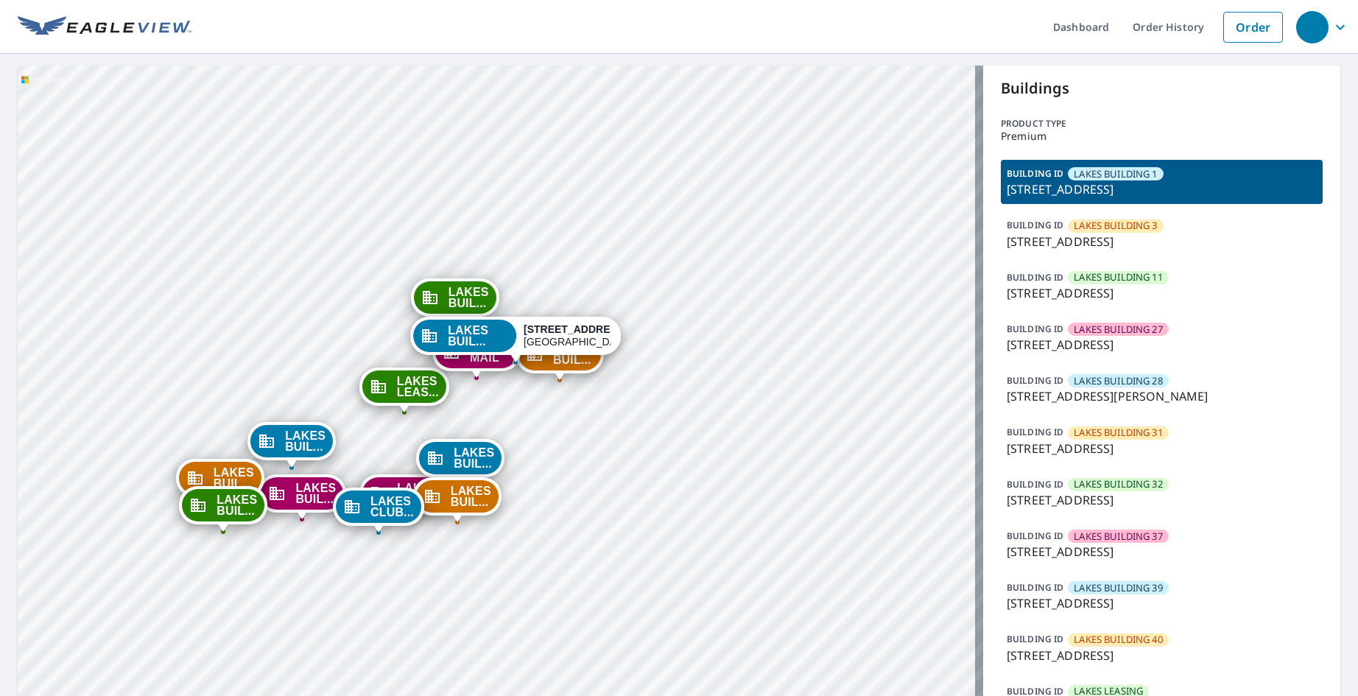
drag, startPoint x: 202, startPoint y: 398, endPoint x: 221, endPoint y: 311, distance: 88.2
click at [221, 311] on div "LAKES BUIL... 8740 Southwestern Blvd Dallas, TX 75206 LAKES BUIL... 8610 Southw…" at bounding box center [500, 451] width 965 height 771
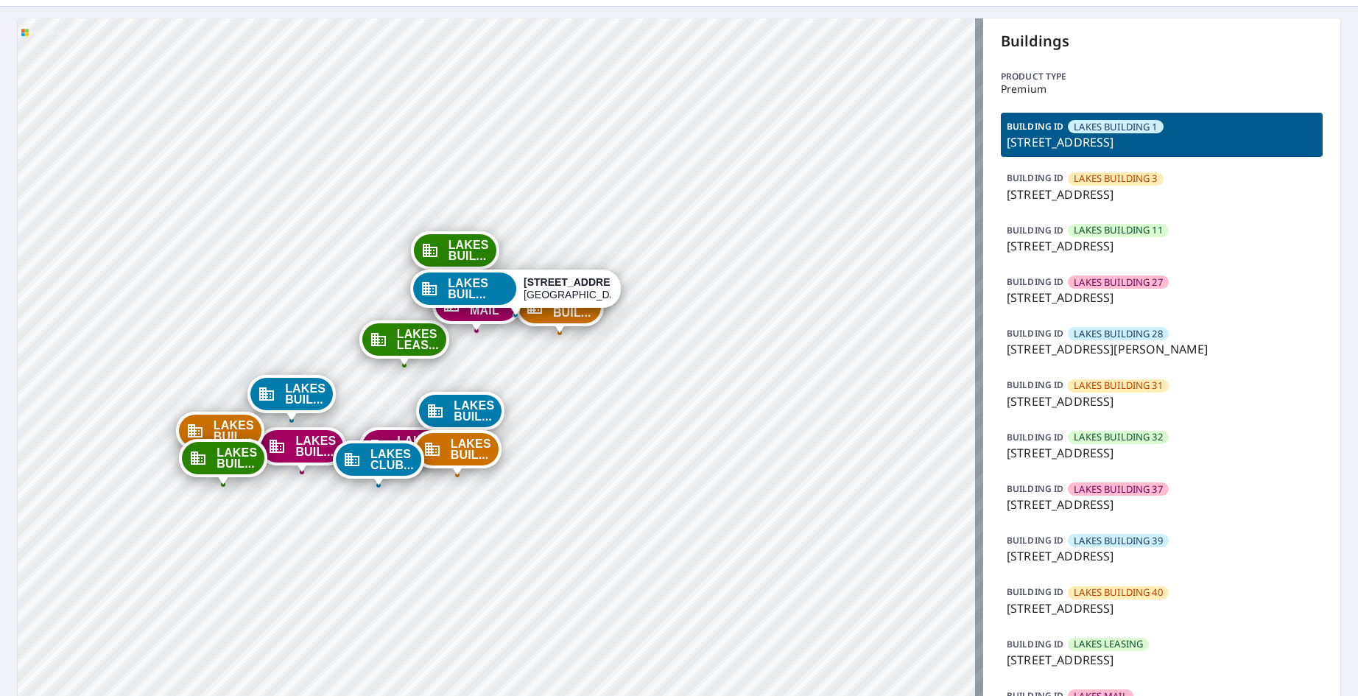
scroll to position [74, 0]
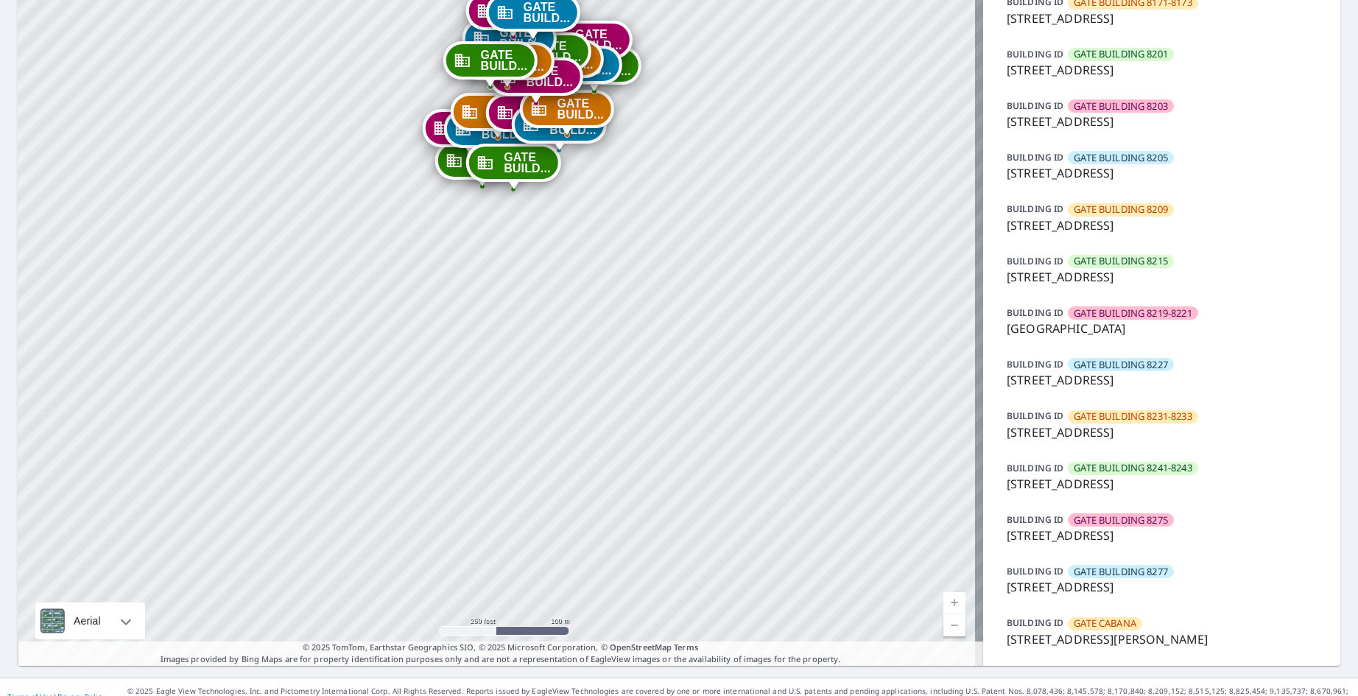
scroll to position [863, 0]
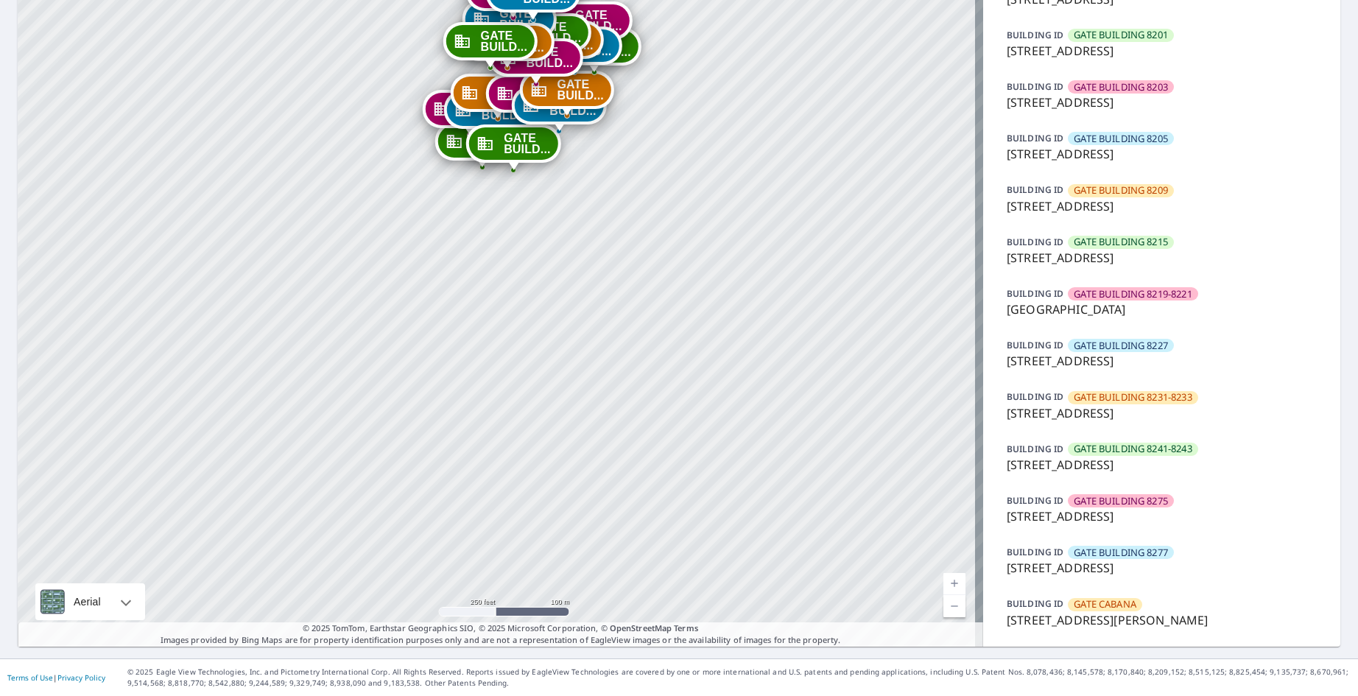
click at [1094, 612] on p "[STREET_ADDRESS][PERSON_NAME]" at bounding box center [1161, 620] width 310 height 18
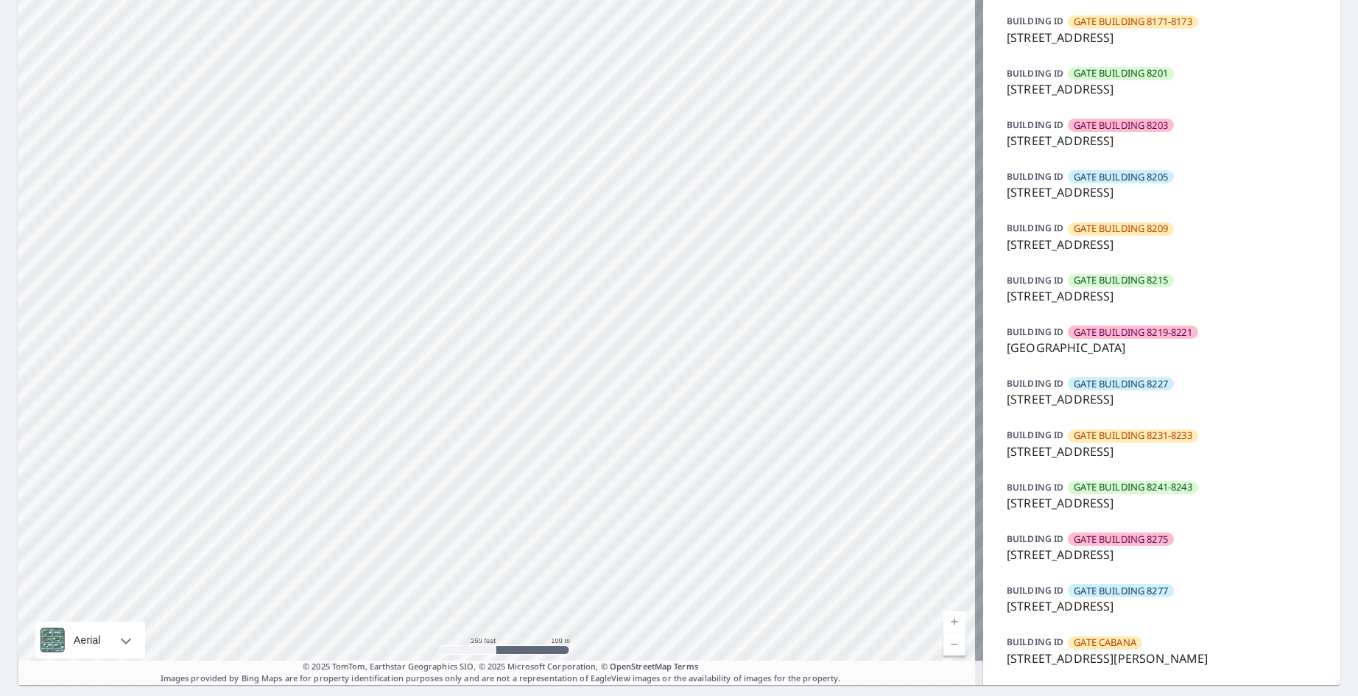
scroll to position [863, 0]
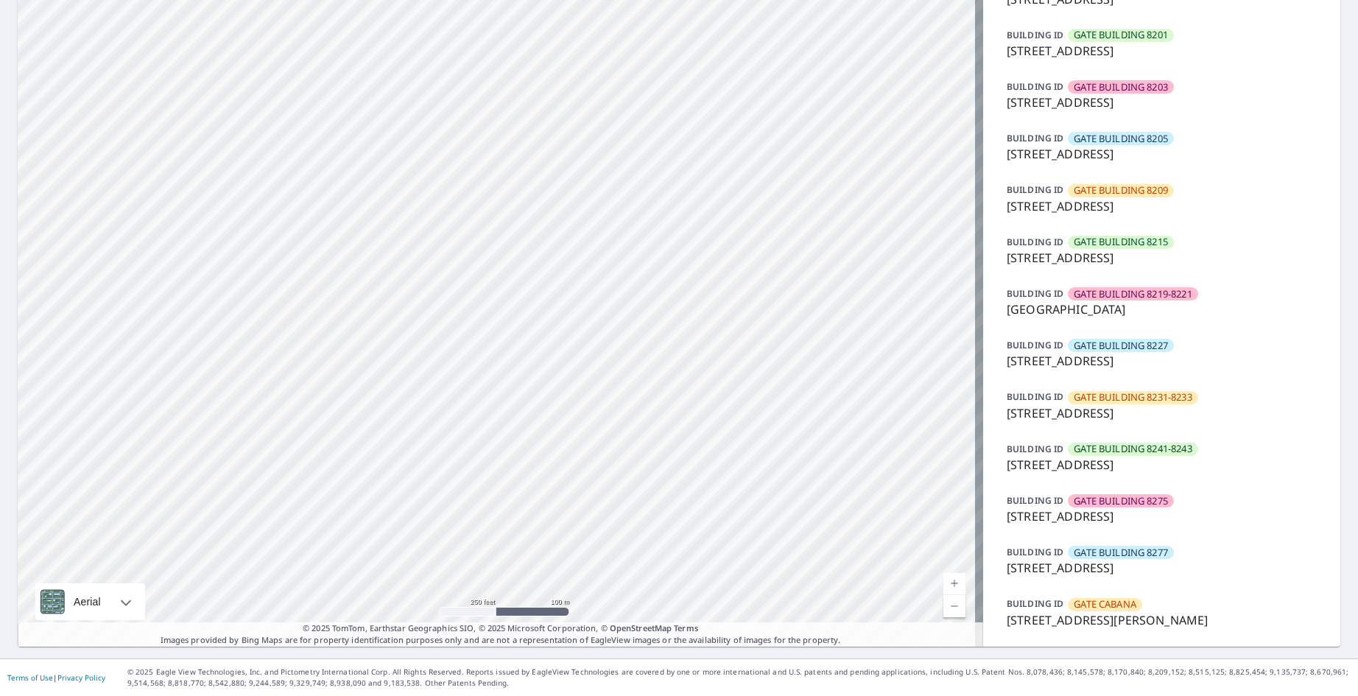
click at [1090, 611] on p "[STREET_ADDRESS][PERSON_NAME]" at bounding box center [1161, 620] width 310 height 18
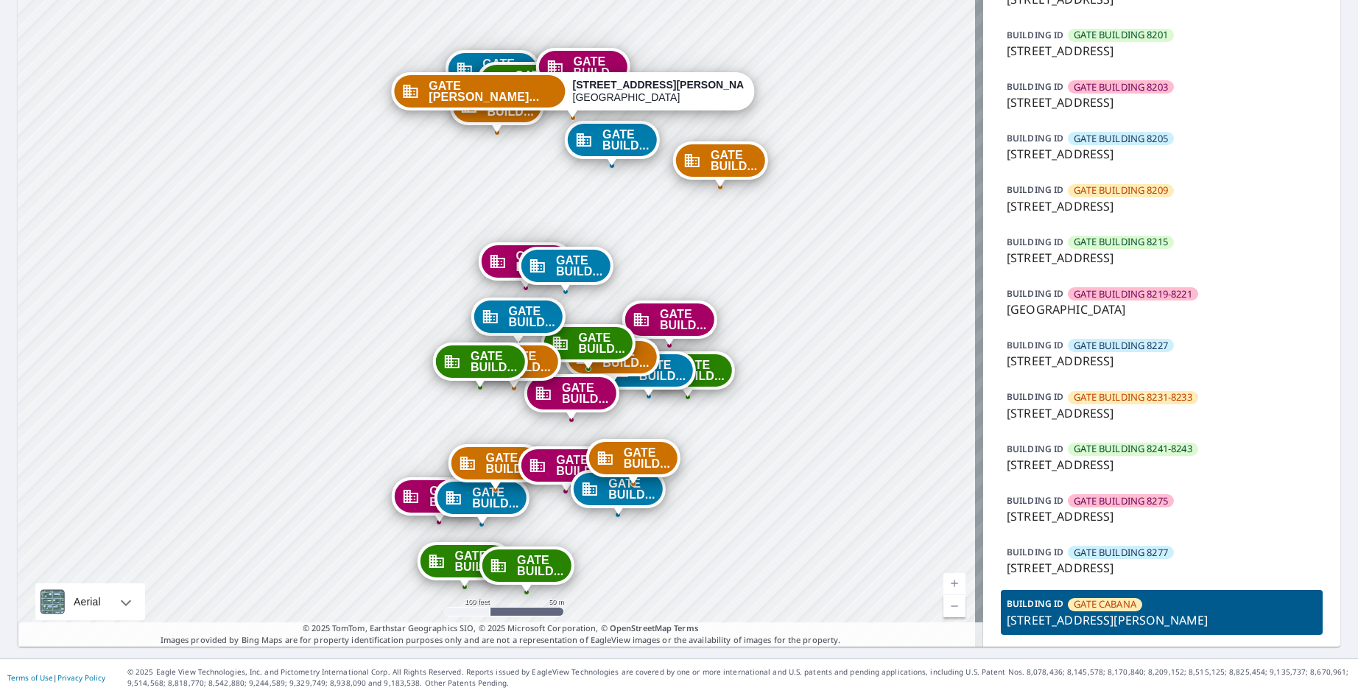
drag, startPoint x: 694, startPoint y: 150, endPoint x: 729, endPoint y: 559, distance: 410.0
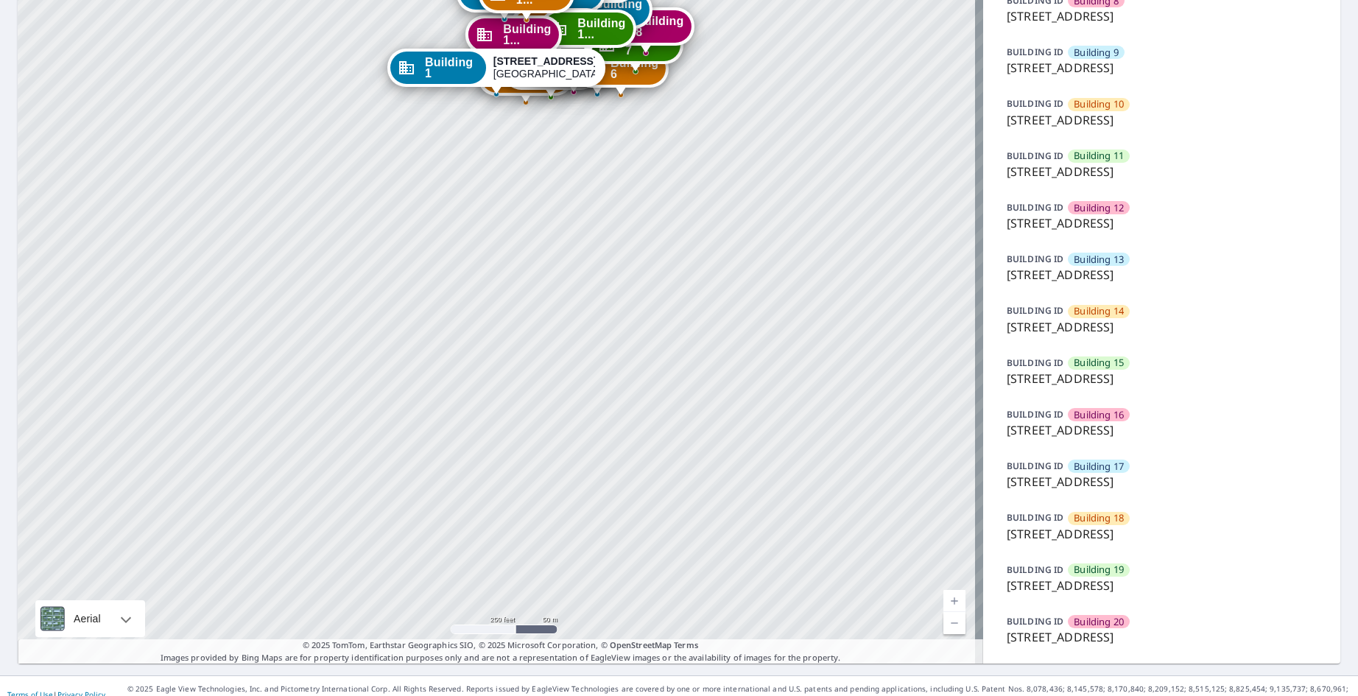
scroll to position [552, 0]
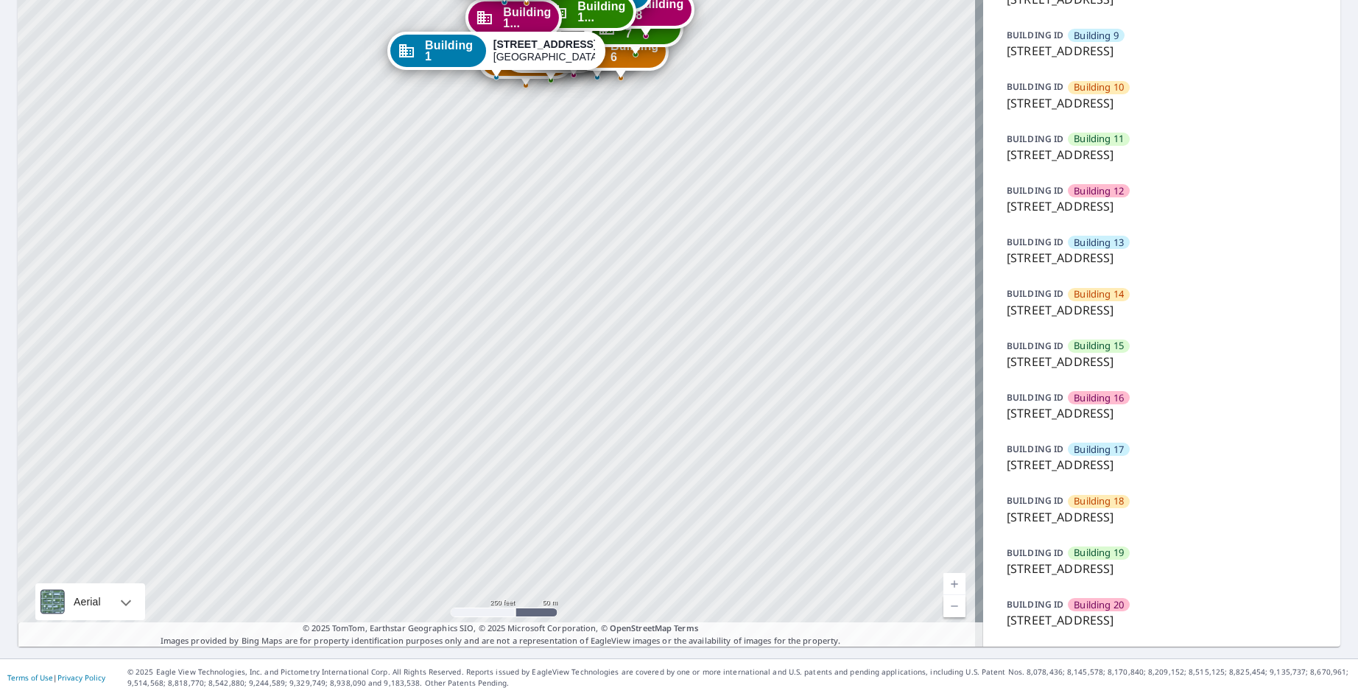
click at [1039, 605] on p "BUILDING ID" at bounding box center [1034, 604] width 57 height 13
